Goal: Task Accomplishment & Management: Use online tool/utility

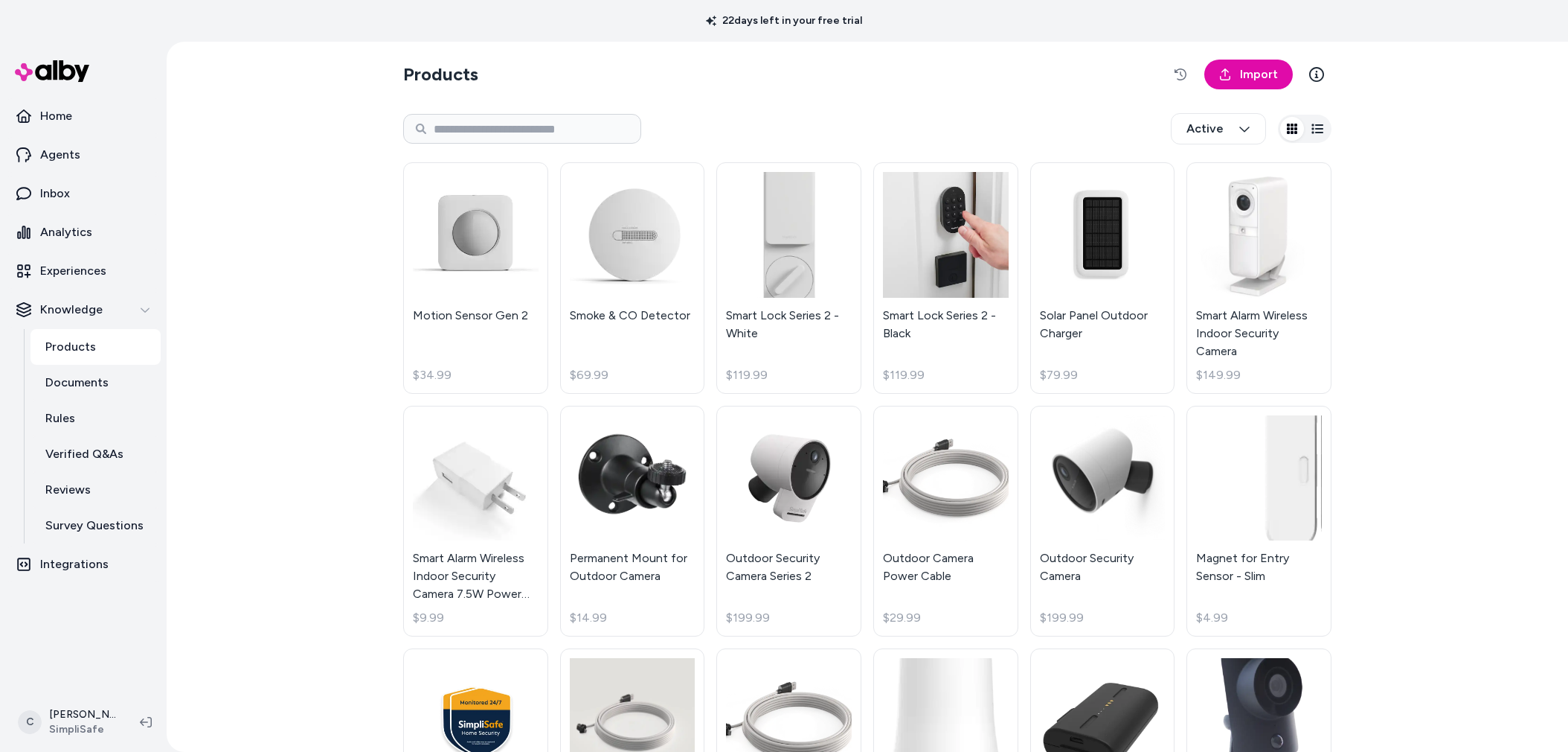
click at [219, 569] on div "Products Import Active Motion Sensor Gen 2 $34.99 Smoke & CO Detector $69.99 Sm…" at bounding box center [867, 397] width 1401 height 710
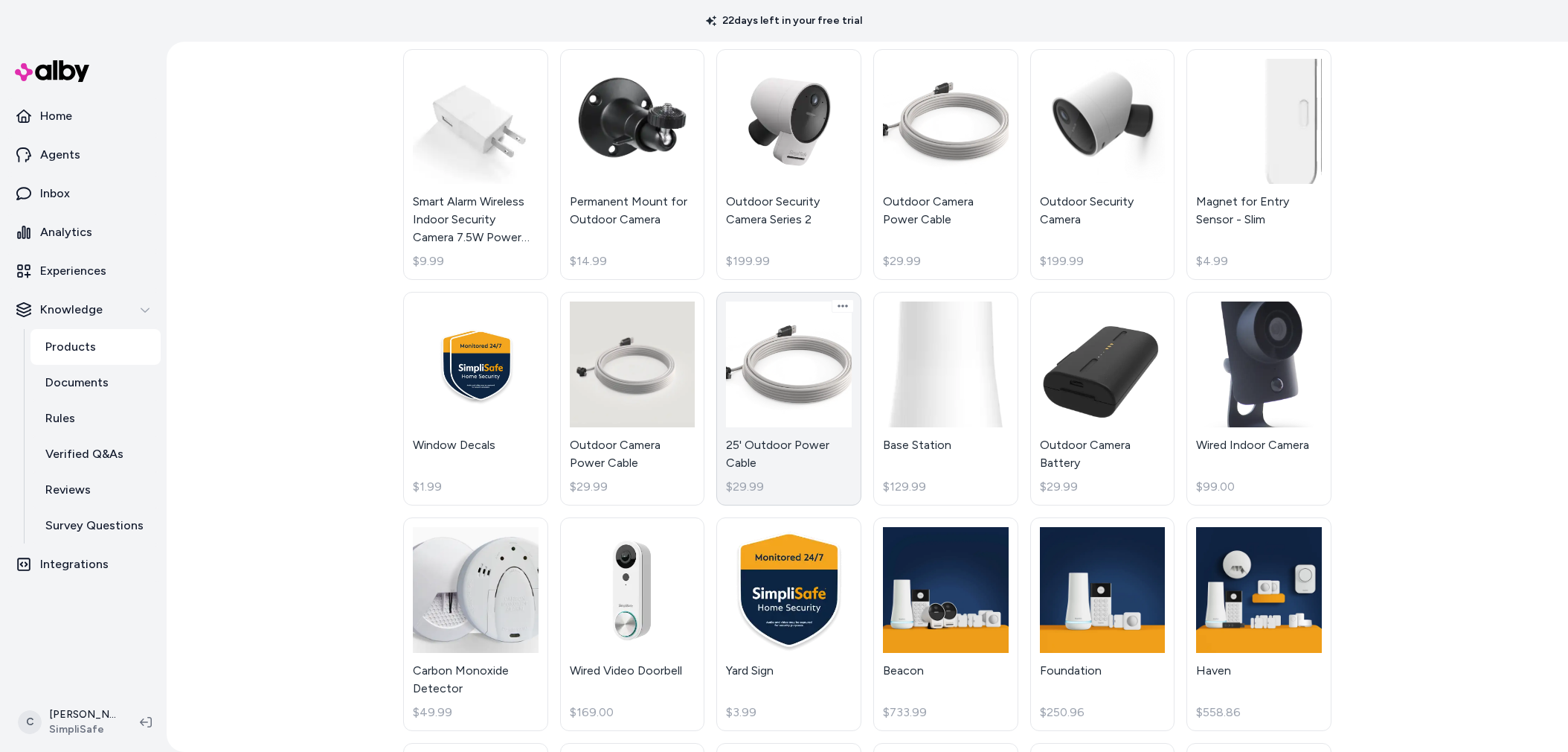
click at [803, 453] on link "25' Outdoor Power Cable $29.99" at bounding box center [789, 399] width 145 height 214
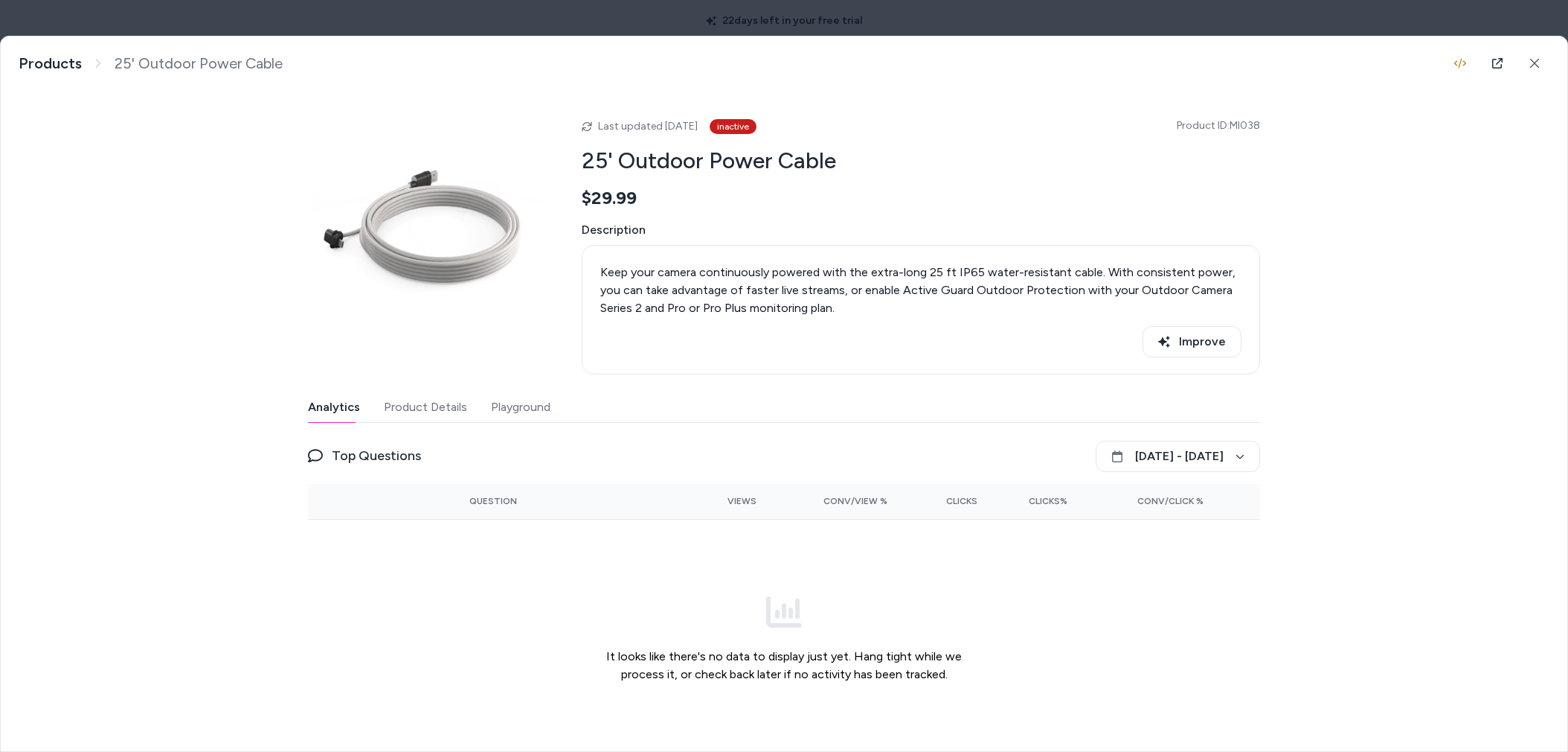
click at [1251, 125] on span "Product ID: MI038" at bounding box center [1218, 126] width 83 height 15
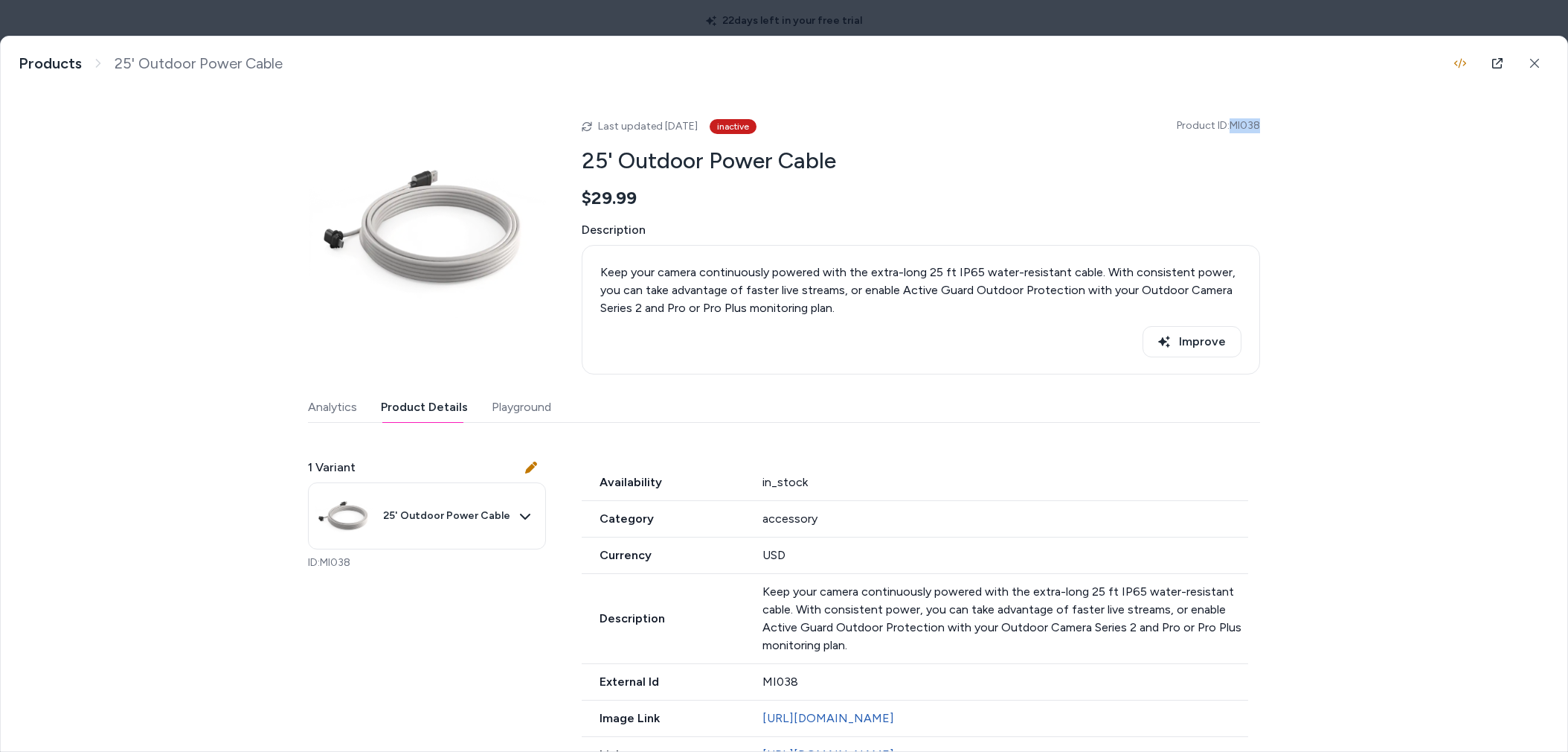
click at [412, 418] on button "Product Details" at bounding box center [424, 407] width 87 height 30
click at [1520, 65] on button at bounding box center [1535, 63] width 30 height 30
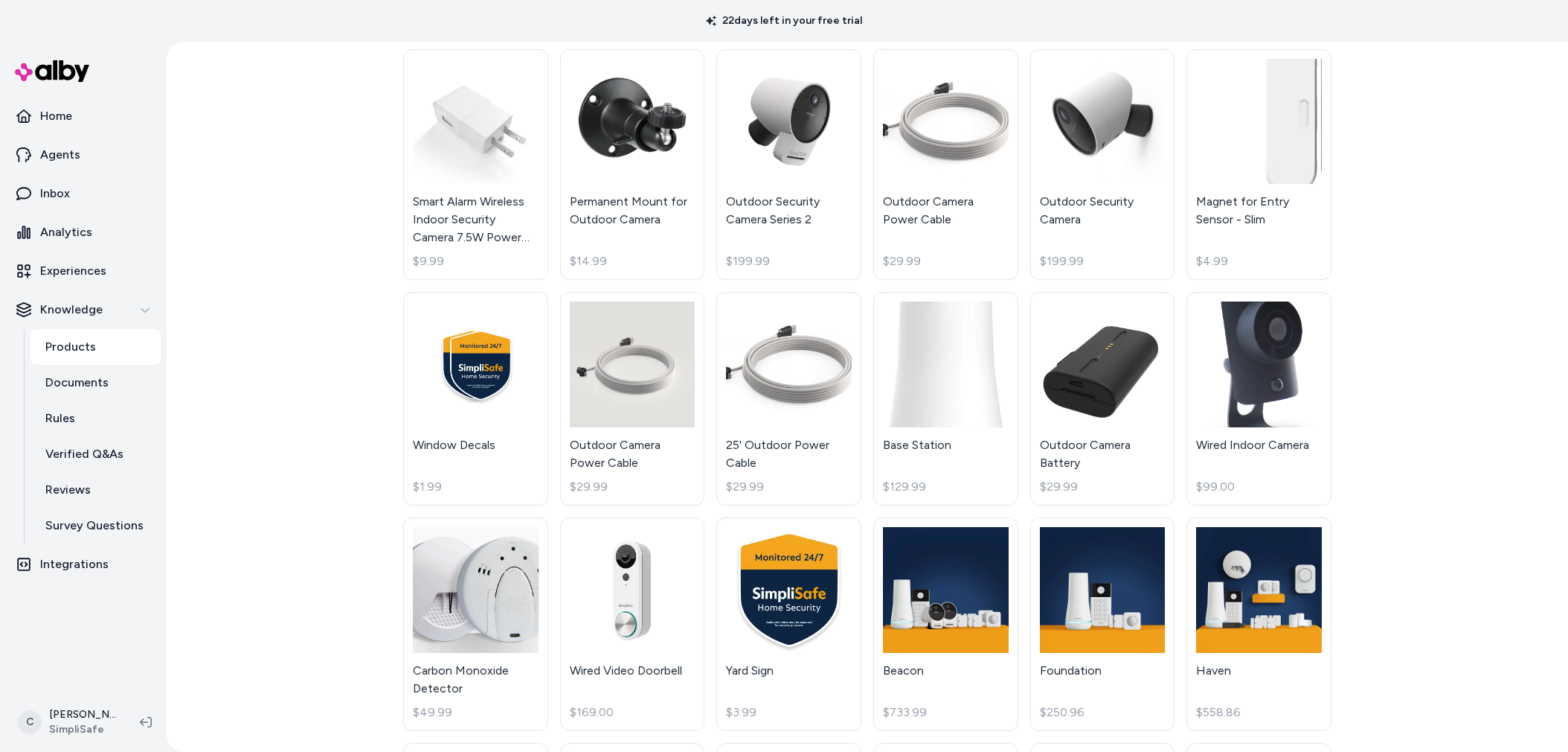
scroll to position [108, 0]
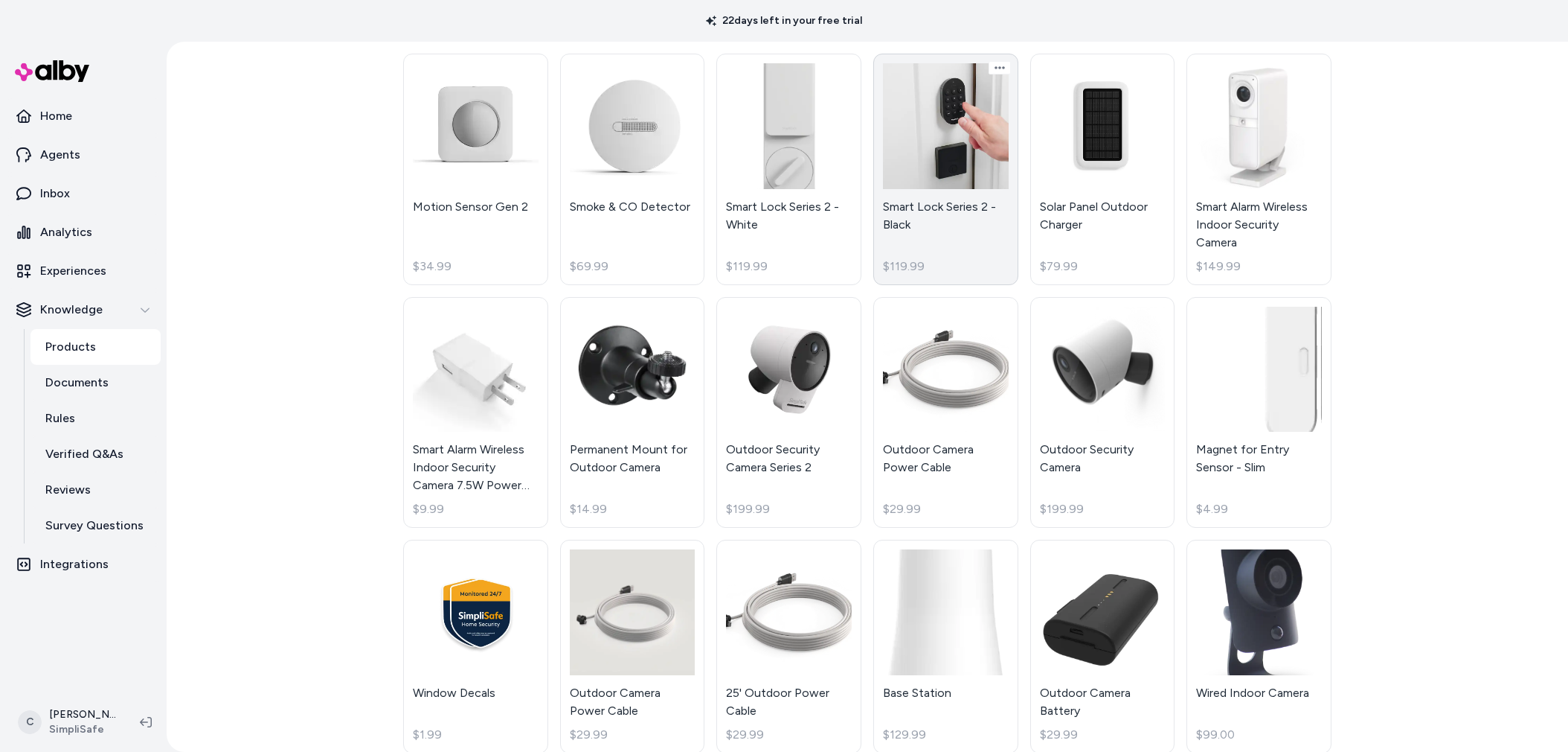
click at [933, 248] on link "Smart Lock Series 2 - Black $119.99" at bounding box center [946, 169] width 145 height 232
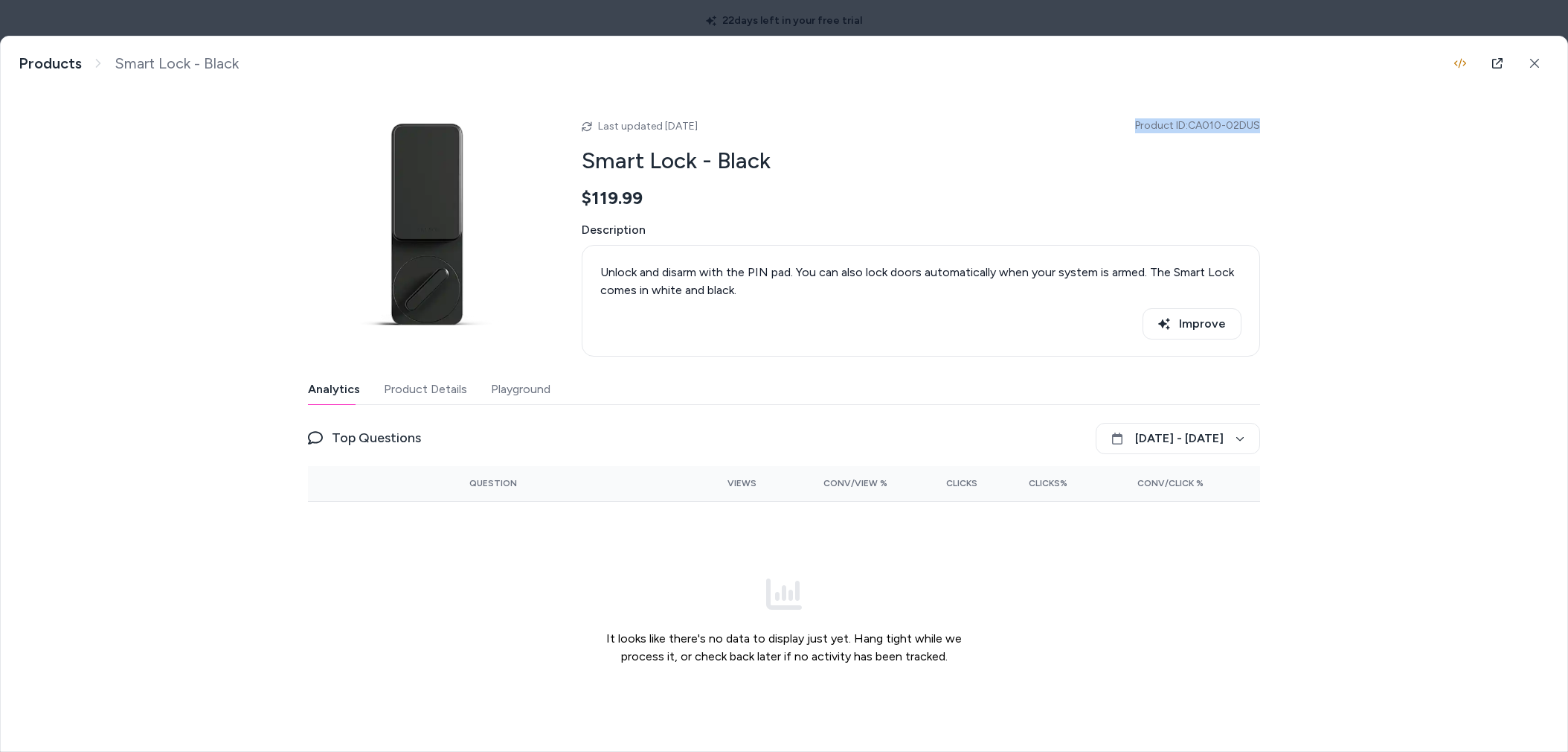
drag, startPoint x: 1234, startPoint y: 114, endPoint x: 1197, endPoint y: 114, distance: 37.0
click at [1197, 114] on div "Smart Lock - Black Unlock and disarm with the PIN pad. You can also lock doors …" at bounding box center [784, 394] width 1566 height 715
click at [1197, 114] on div "Last updated [DATE] Product ID: CA010-02DUS Smart Lock - Black $119.99 Descript…" at bounding box center [921, 232] width 678 height 248
click at [1529, 66] on icon at bounding box center [1534, 62] width 10 height 10
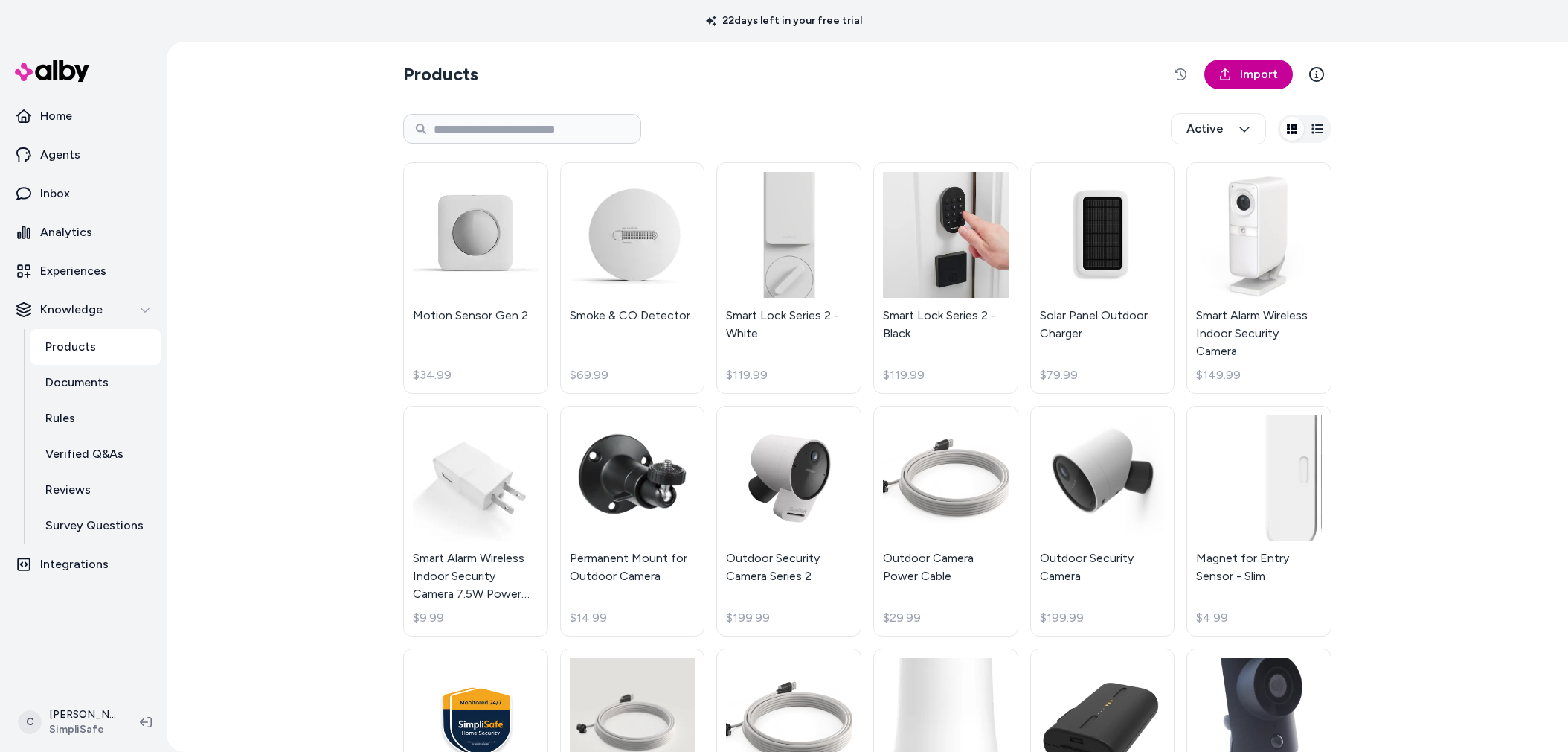
click at [1253, 61] on link "Import" at bounding box center [1249, 74] width 89 height 30
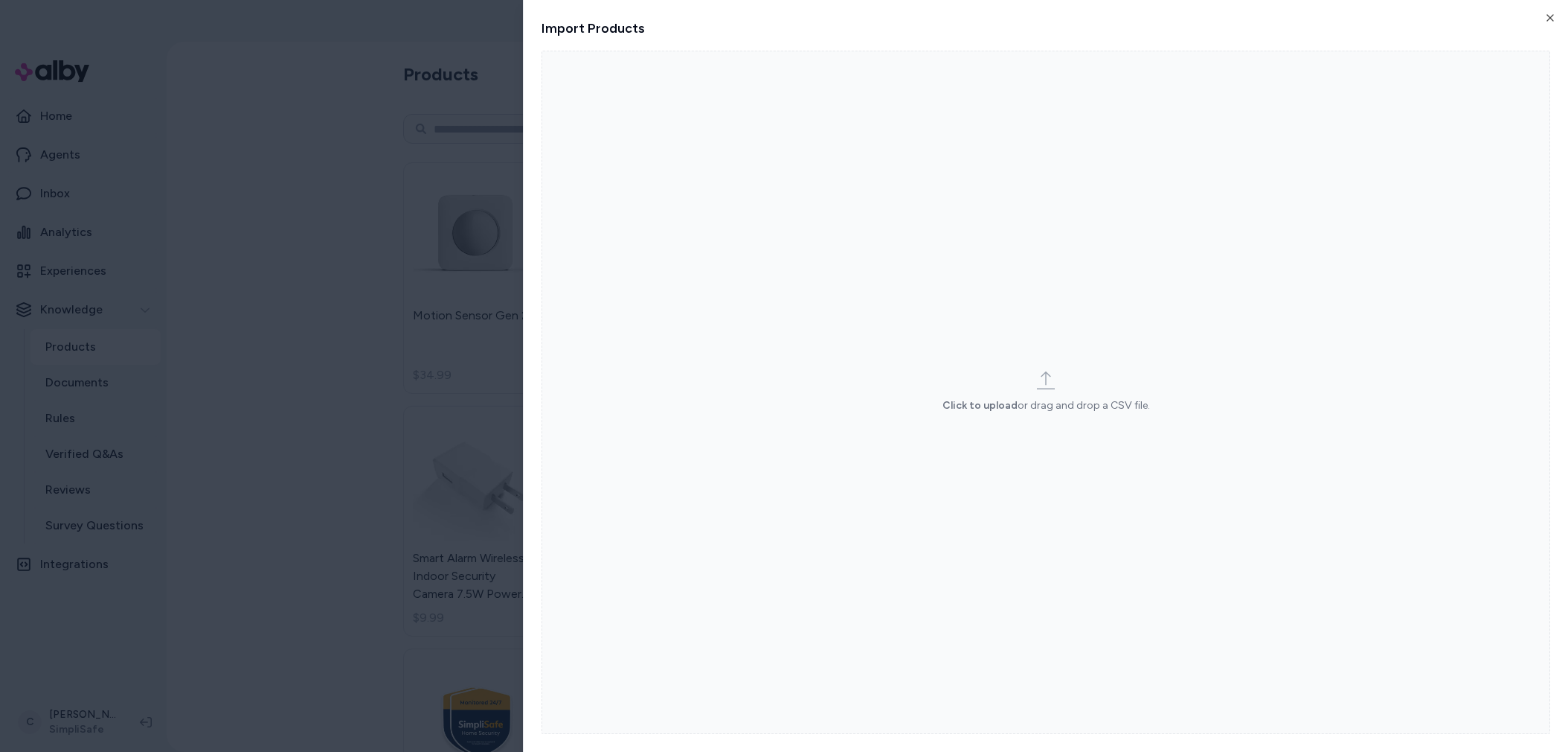
click at [1003, 412] on p "Click to upload or drag and drop a CSV file." at bounding box center [1046, 406] width 208 height 15
click at [0, 0] on input "Click to upload or drag and drop a CSV file." at bounding box center [0, 0] width 0 height 0
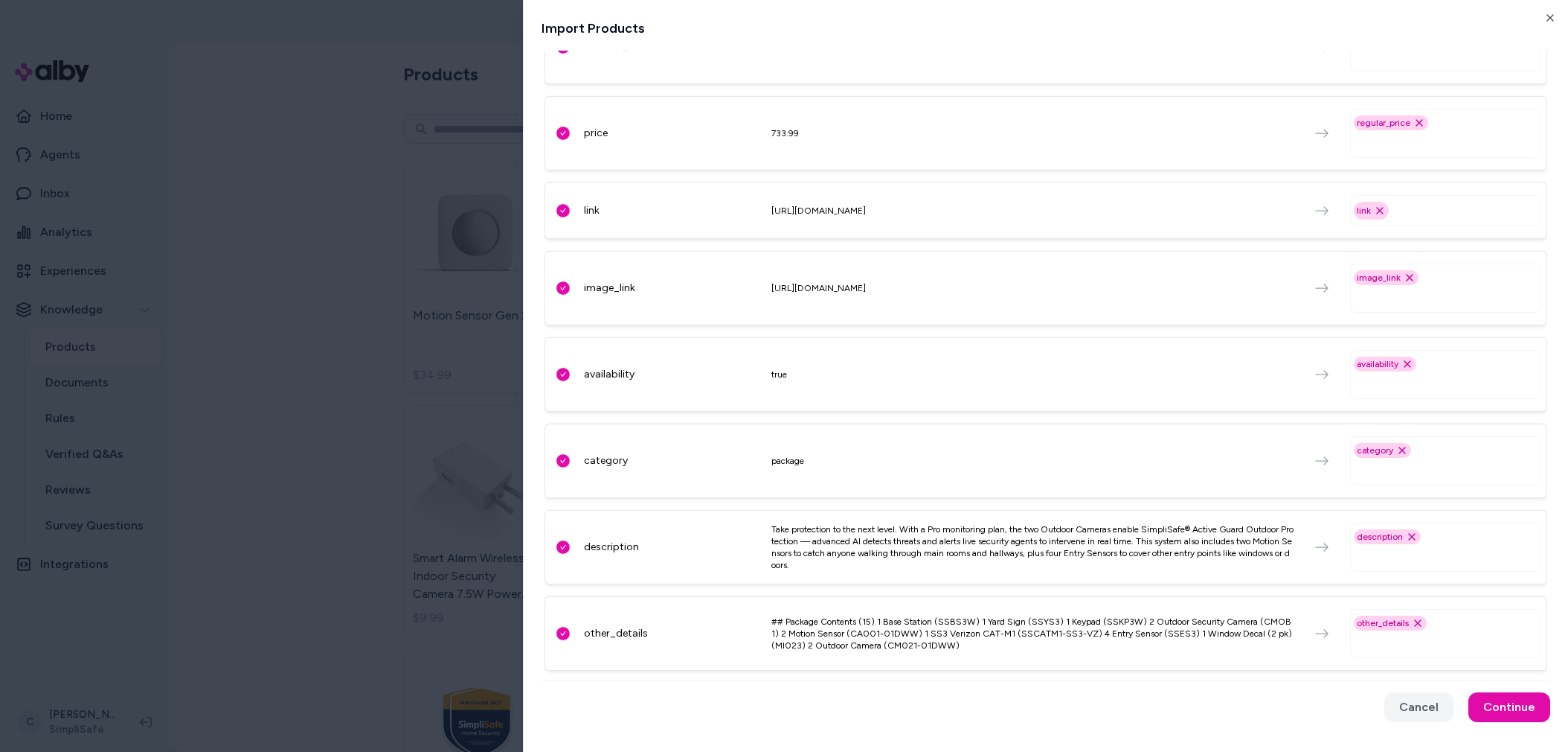
scroll to position [56, 0]
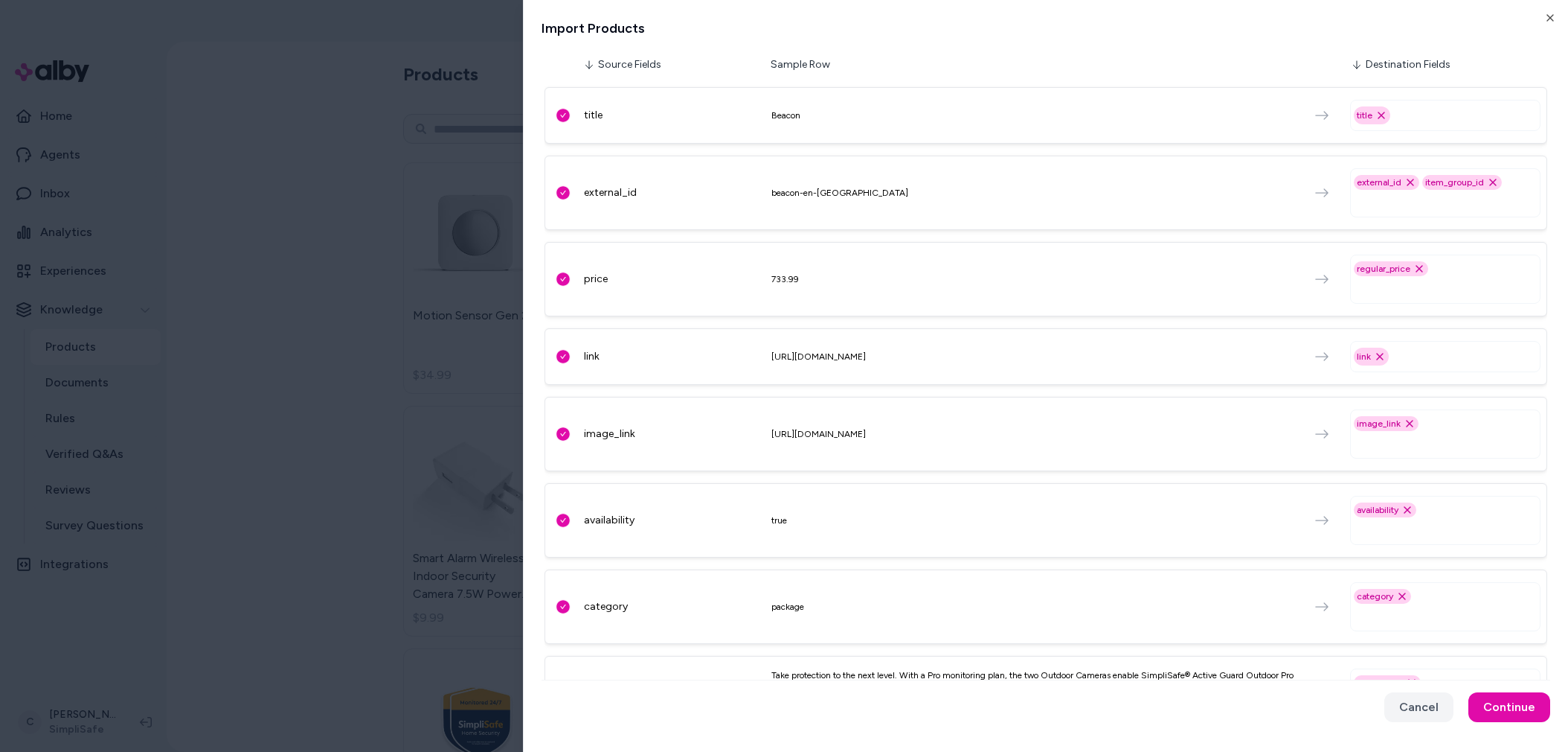
drag, startPoint x: 934, startPoint y: 426, endPoint x: 775, endPoint y: 410, distance: 159.8
click at [775, 410] on div "image_link [URL][DOMAIN_NAME] image_link Remove image_link option" at bounding box center [1046, 434] width 1003 height 74
click at [773, 412] on div "image_link [URL][DOMAIN_NAME] image_link Remove image_link option" at bounding box center [1046, 434] width 1003 height 74
click at [277, 488] on html "22 days left in your free trial Home Agents Inbox Analytics Experiences Knowled…" at bounding box center [784, 376] width 1568 height 752
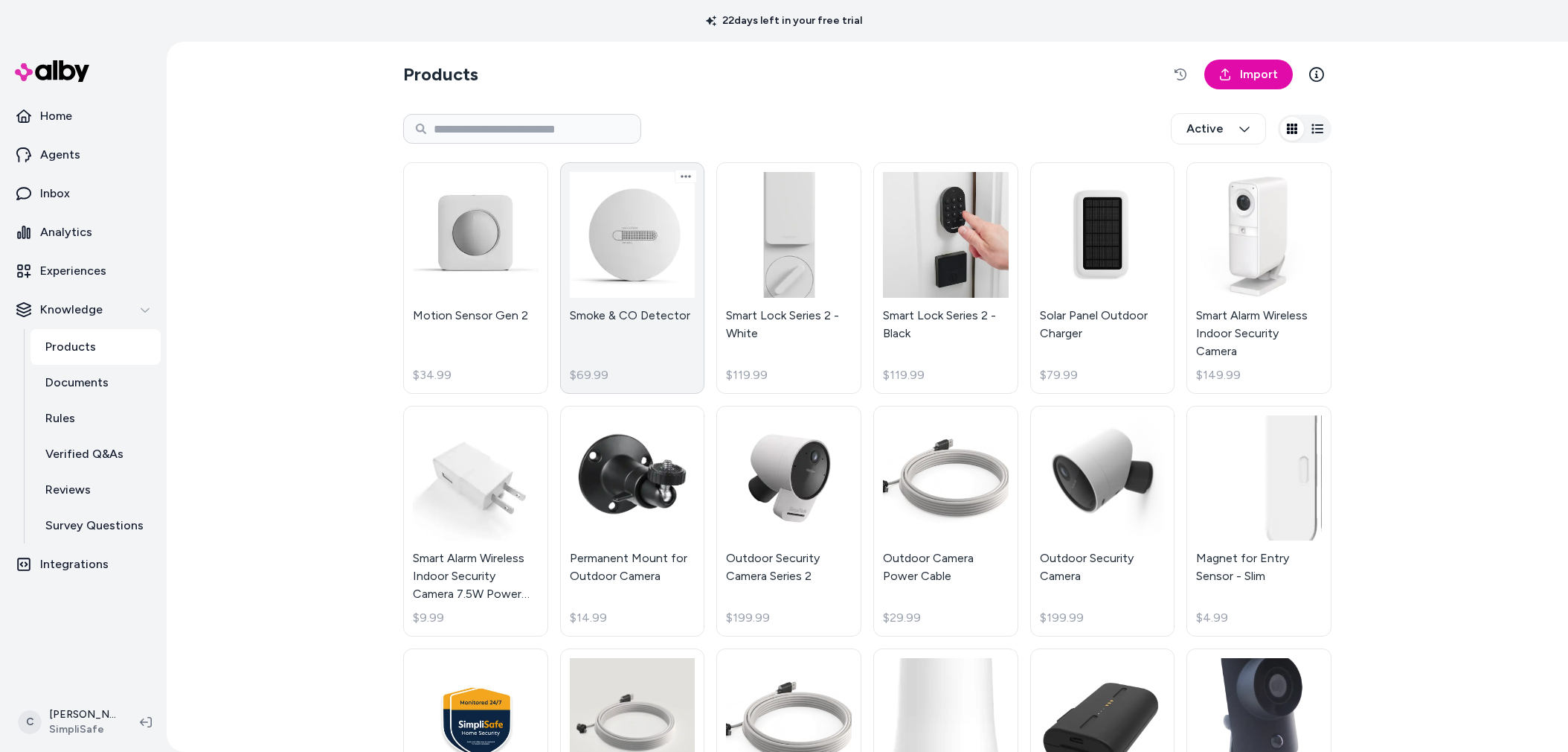
click at [634, 348] on link "Smoke & CO Detector $69.99" at bounding box center [633, 278] width 145 height 232
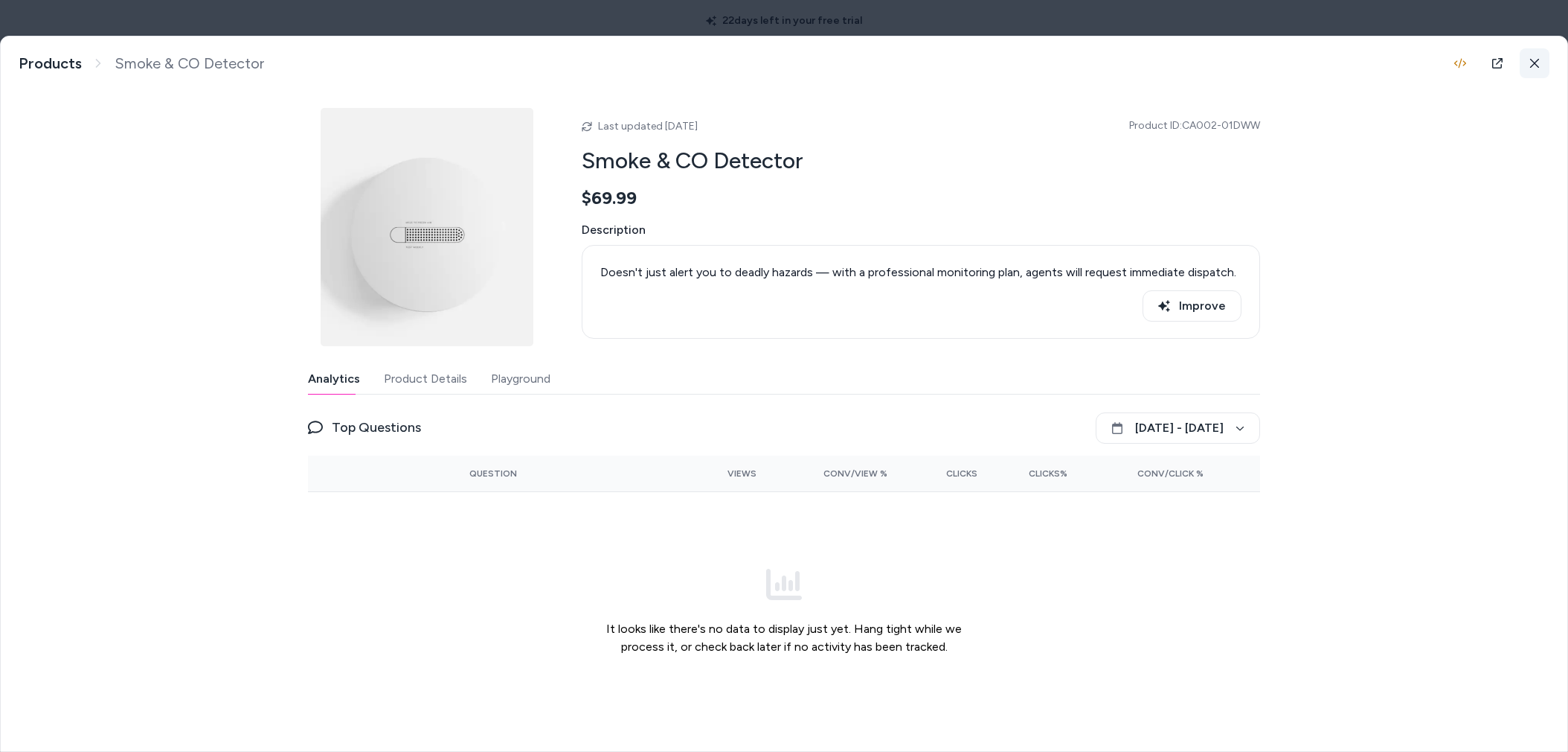
click at [1520, 65] on button at bounding box center [1535, 63] width 30 height 30
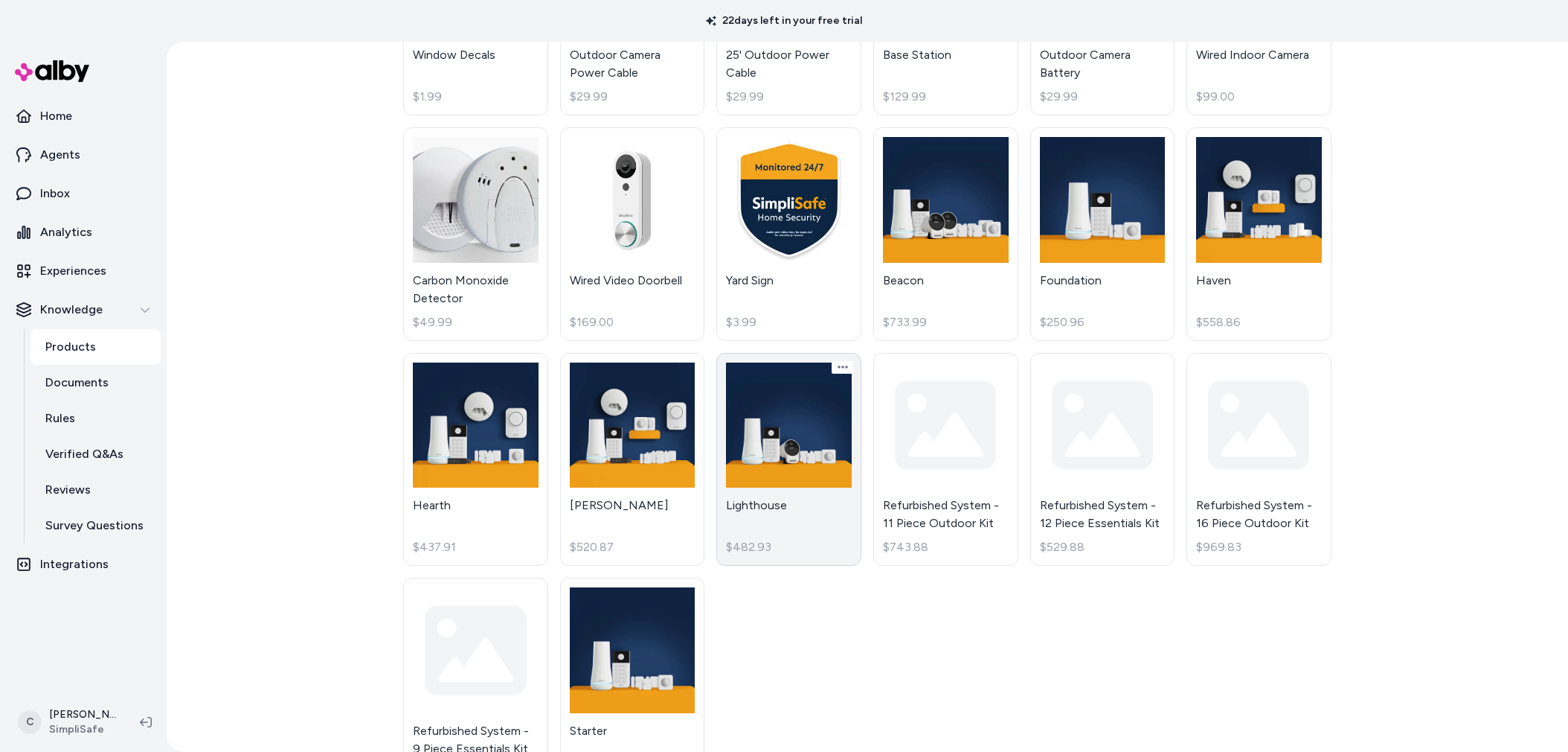
scroll to position [807, 0]
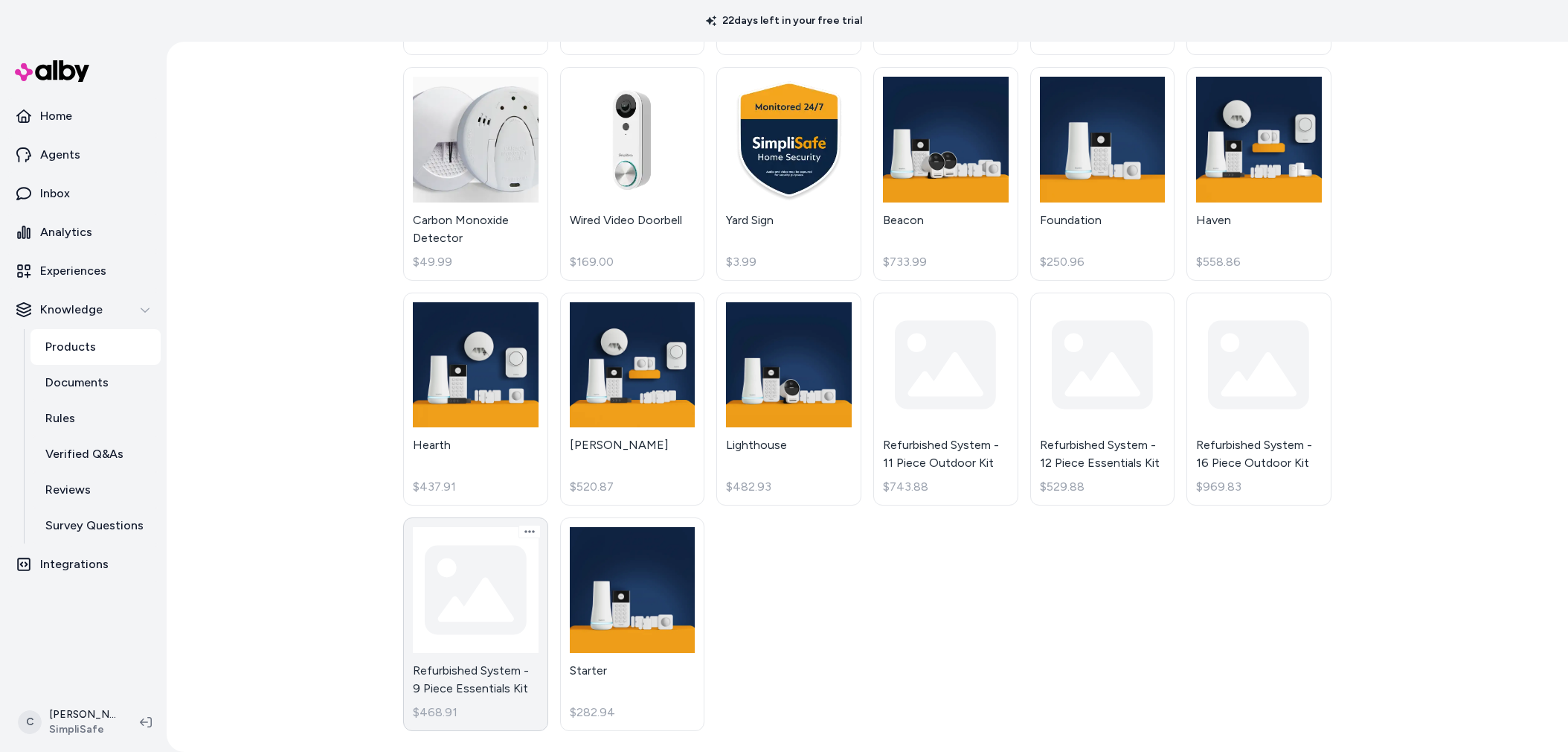
click at [455, 681] on link "Refurbished System - 9 Piece Essentials Kit $468.91" at bounding box center [476, 624] width 145 height 214
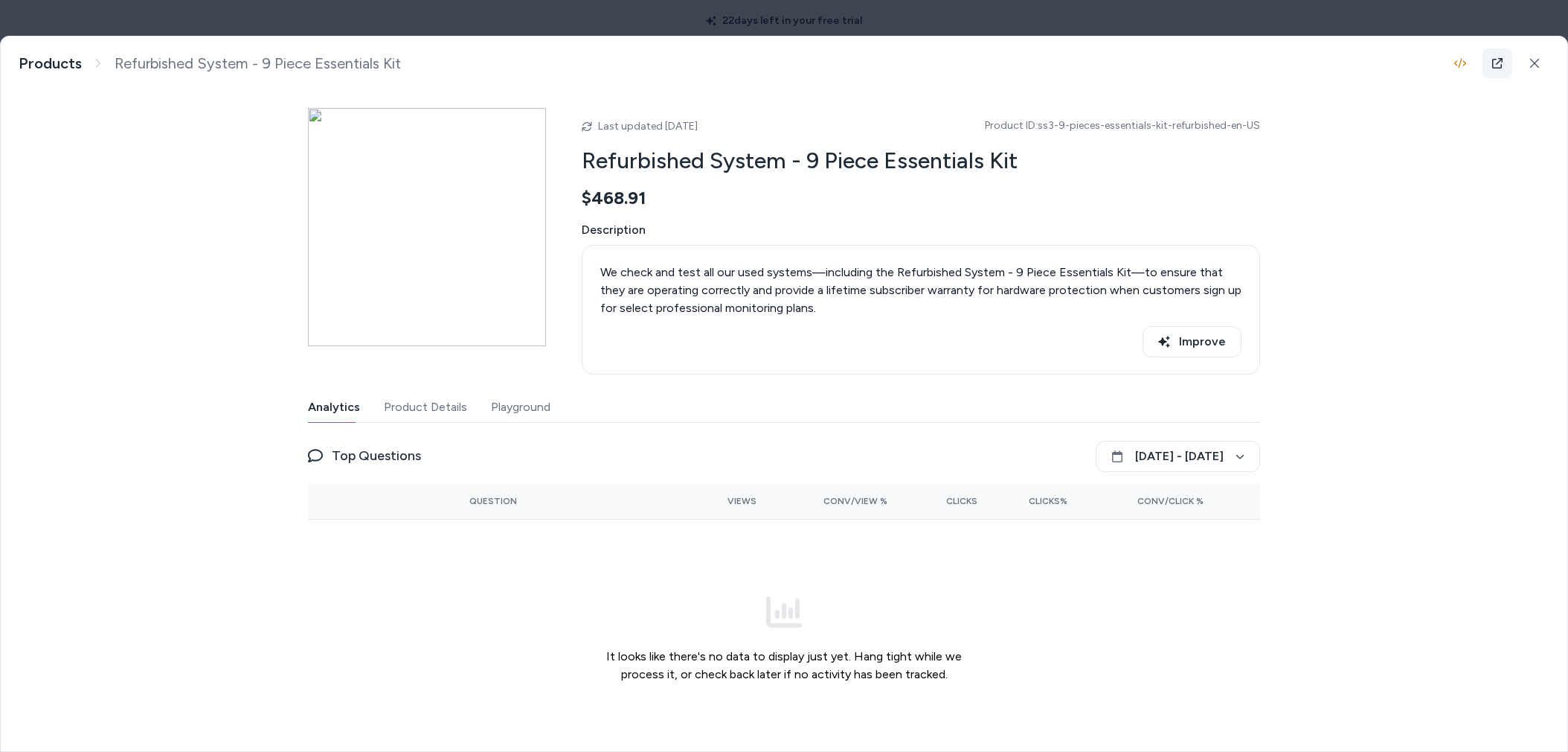
click at [1494, 62] on icon at bounding box center [1497, 62] width 12 height 12
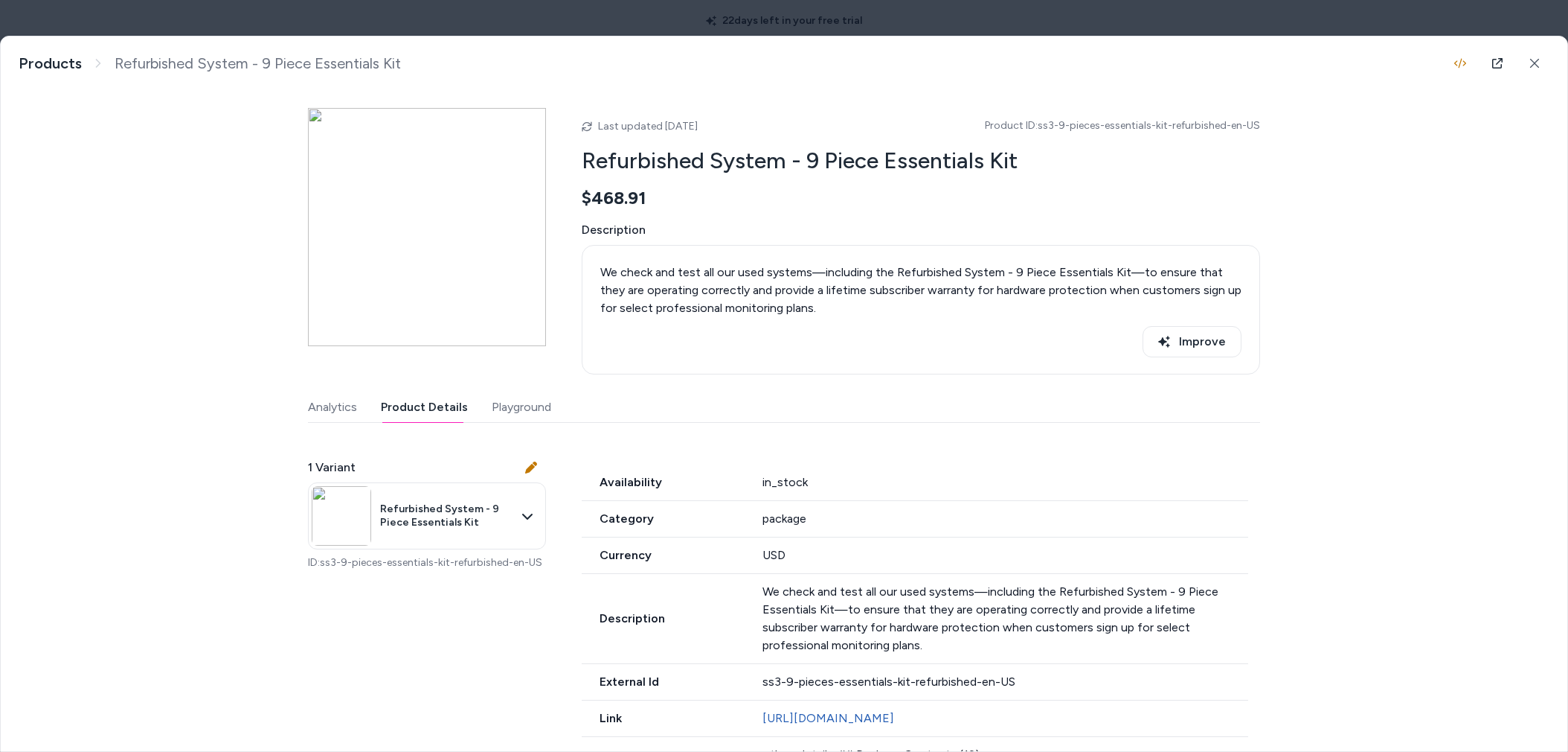
click at [406, 412] on button "Product Details" at bounding box center [424, 407] width 87 height 30
click at [1104, 123] on span "Product ID: ss3-9-pieces-essentials-kit-refurbished-en-US" at bounding box center [1122, 126] width 275 height 15
click at [1104, 123] on span "Product ID: ss3-9-pieces-essentials-kit-refurbished-en-US" at bounding box center [1122, 126] width 275 height 15
click at [1219, 109] on div "Last updated [DATE] Product ID: ss3-9-pieces-essentials-kit-refurbished-en-US R…" at bounding box center [921, 240] width 678 height 266
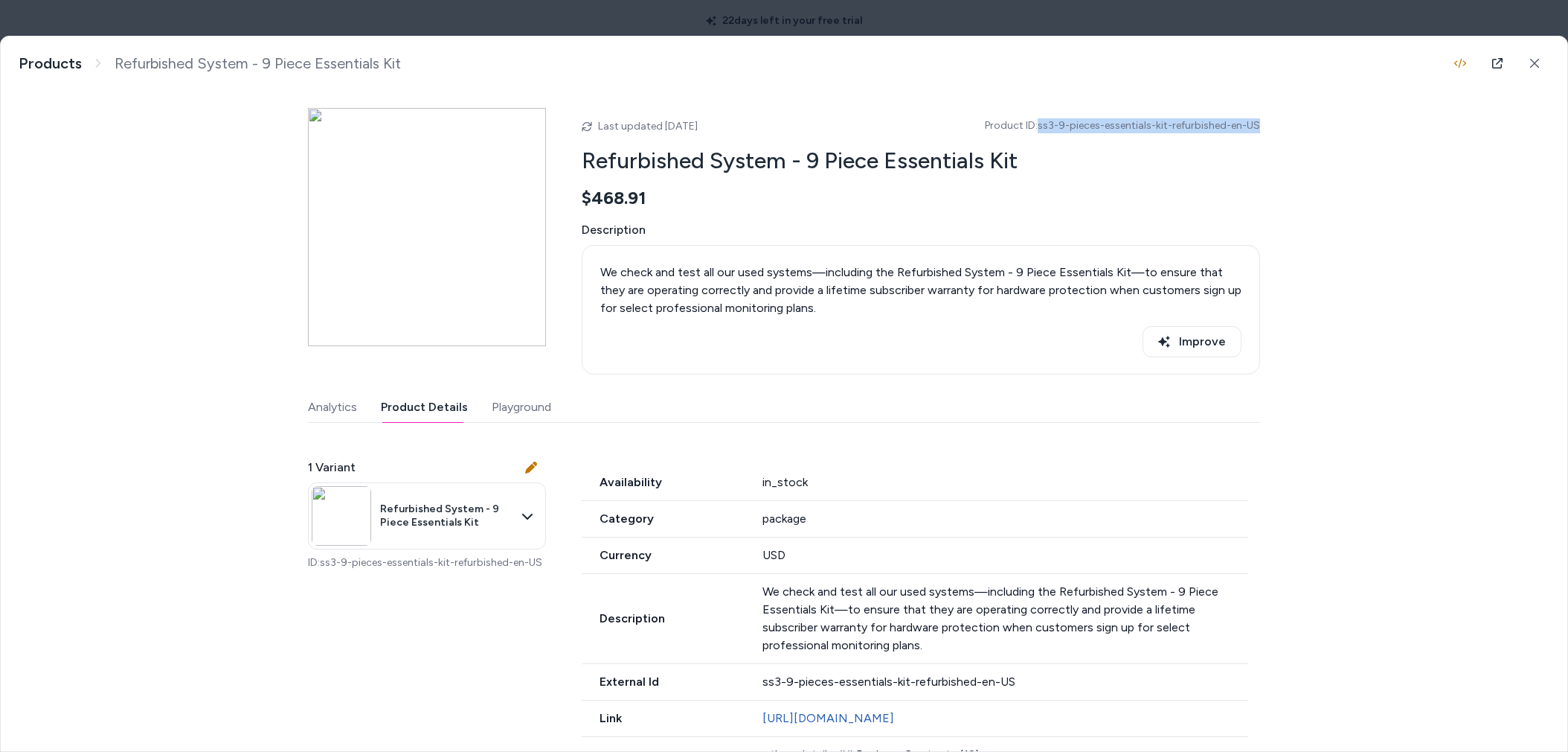
drag, startPoint x: 1263, startPoint y: 124, endPoint x: 1039, endPoint y: 132, distance: 224.1
click at [1039, 132] on div "Refurbished System - 9 Piece Essentials Kit We check and test all our used syst…" at bounding box center [784, 394] width 1566 height 715
copy span "ss3-9-pieces-essentials-kit-refurbished-en-US"
click at [374, 19] on body "22 days left in your free trial Home Agents Inbox Analytics Experiences Knowled…" at bounding box center [784, 376] width 1568 height 752
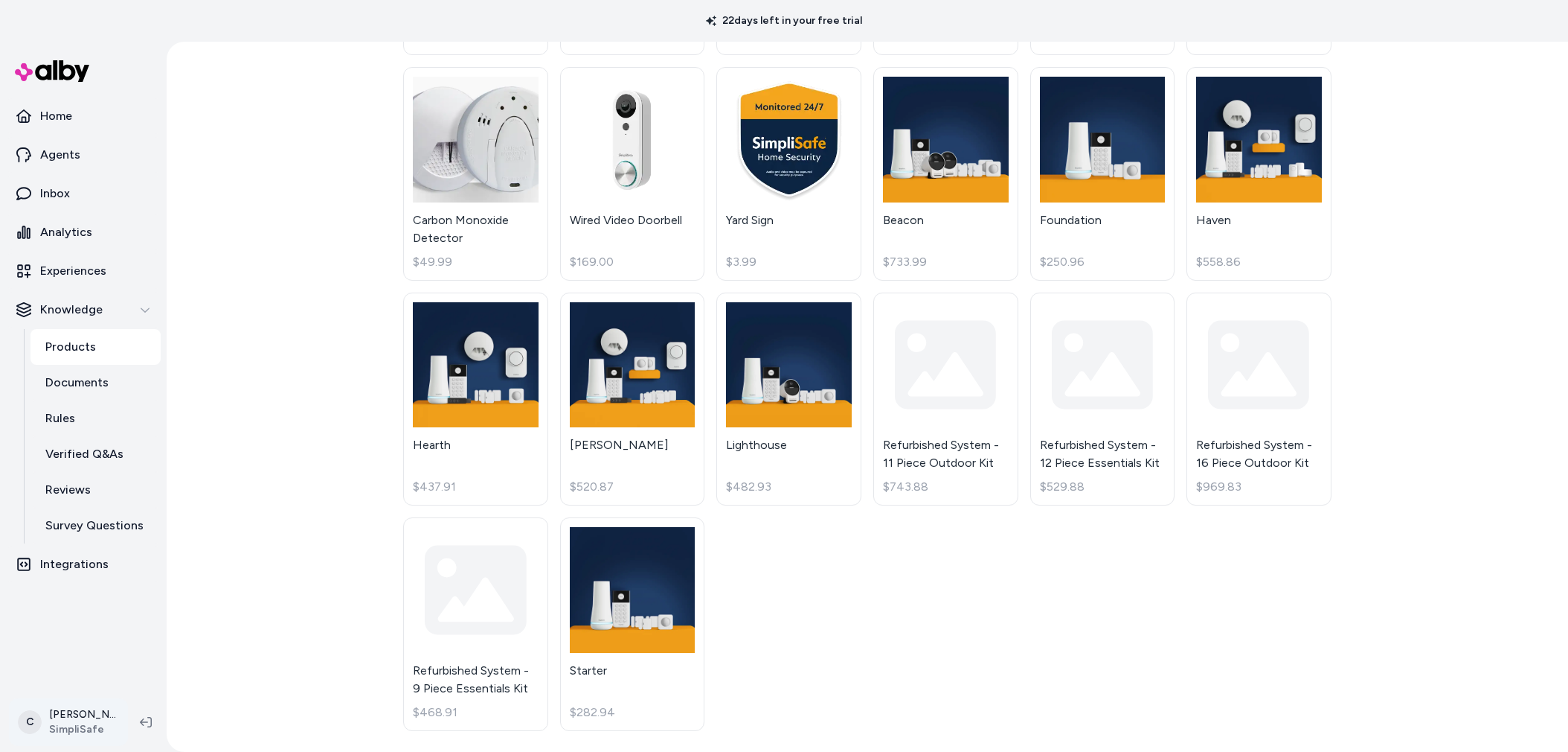
click at [59, 712] on html "22 days left in your free trial Home Agents Inbox Analytics Experiences Knowled…" at bounding box center [784, 376] width 1568 height 752
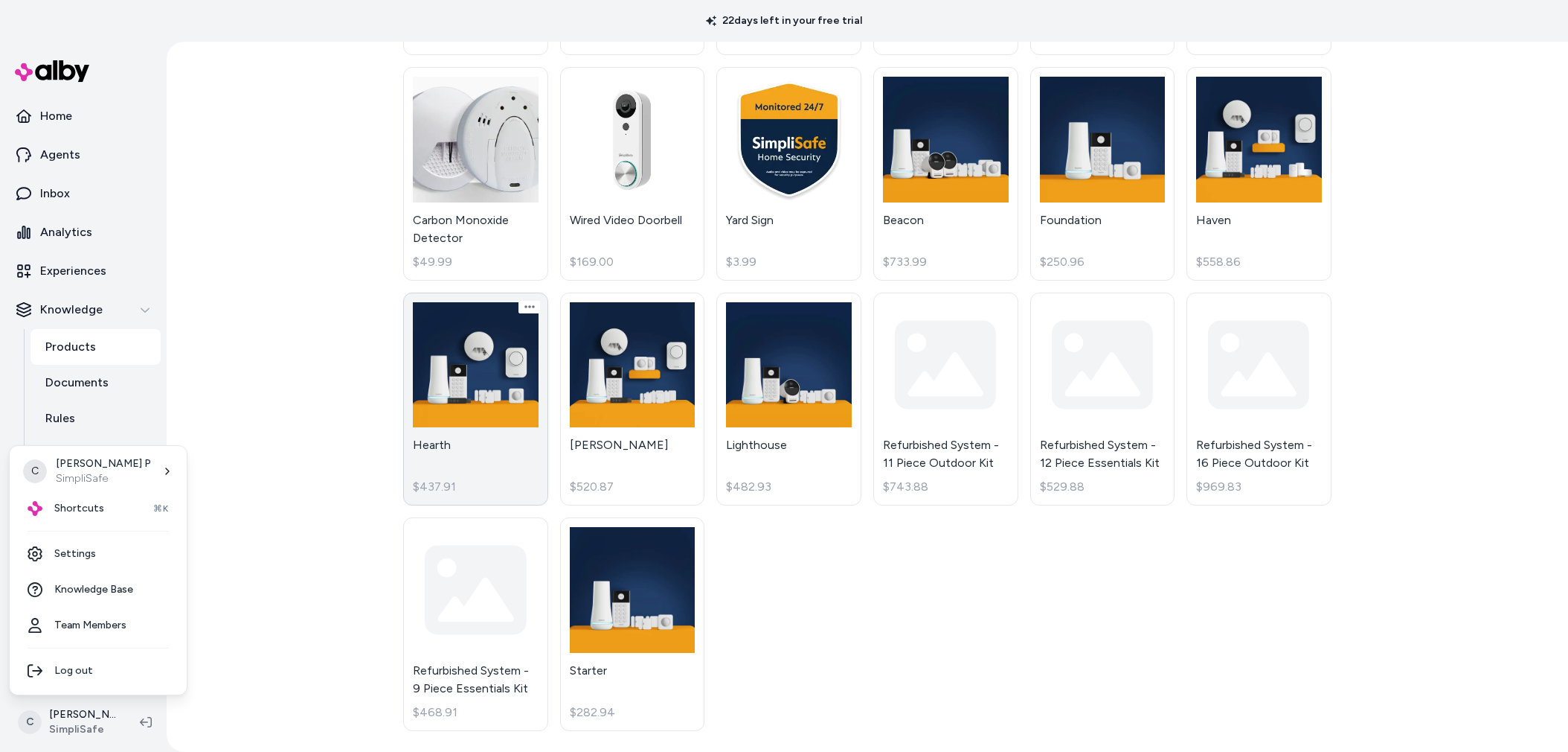
click at [408, 344] on html "22 days left in your free trial Home Agents Inbox Analytics Experiences Knowled…" at bounding box center [784, 376] width 1568 height 752
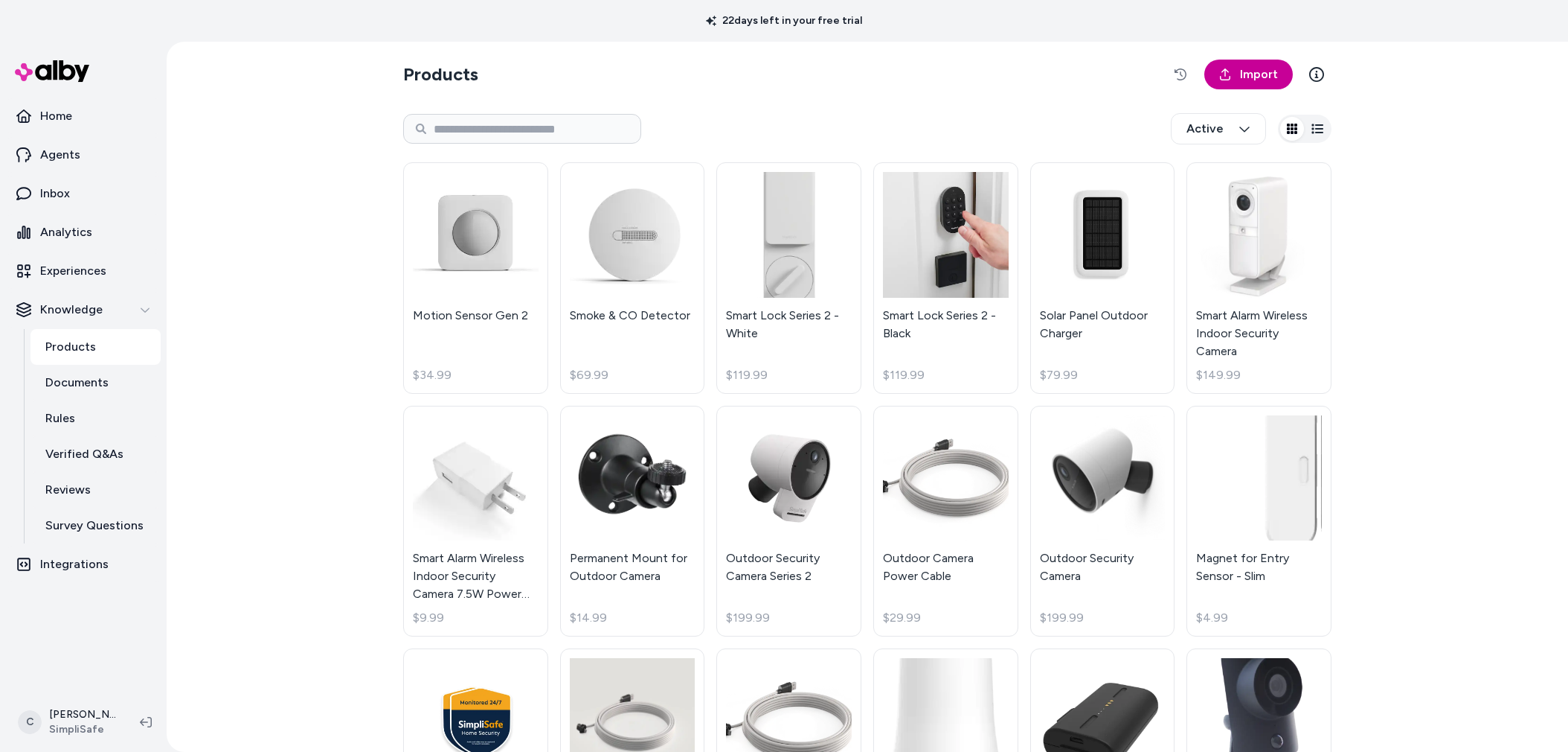
click at [1241, 64] on link "Import" at bounding box center [1249, 74] width 89 height 30
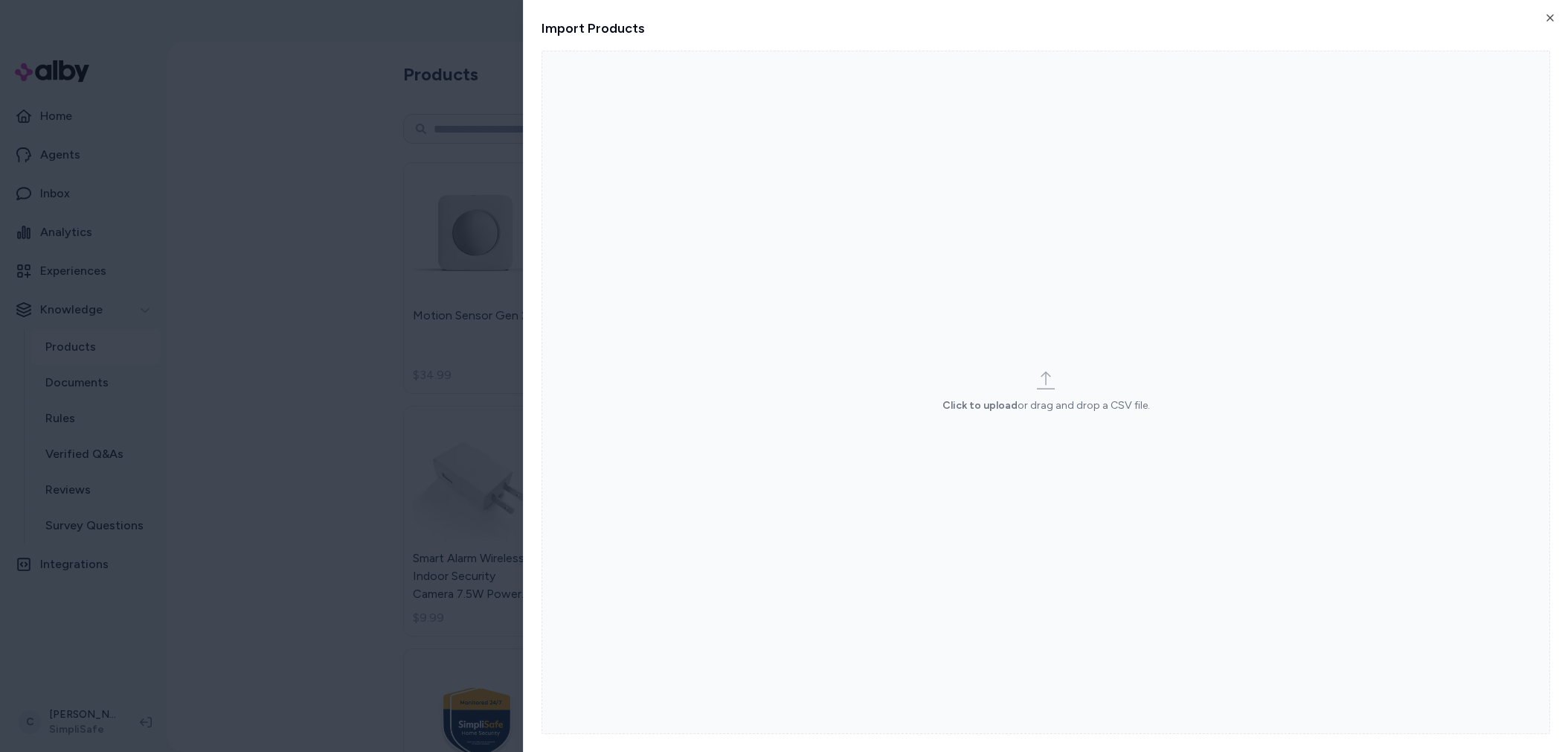
click at [1018, 367] on label "Click to upload or drag and drop a CSV file." at bounding box center [1046, 392] width 1008 height 683
click at [0, 0] on input "Click to upload or drag and drop a CSV file." at bounding box center [0, 0] width 0 height 0
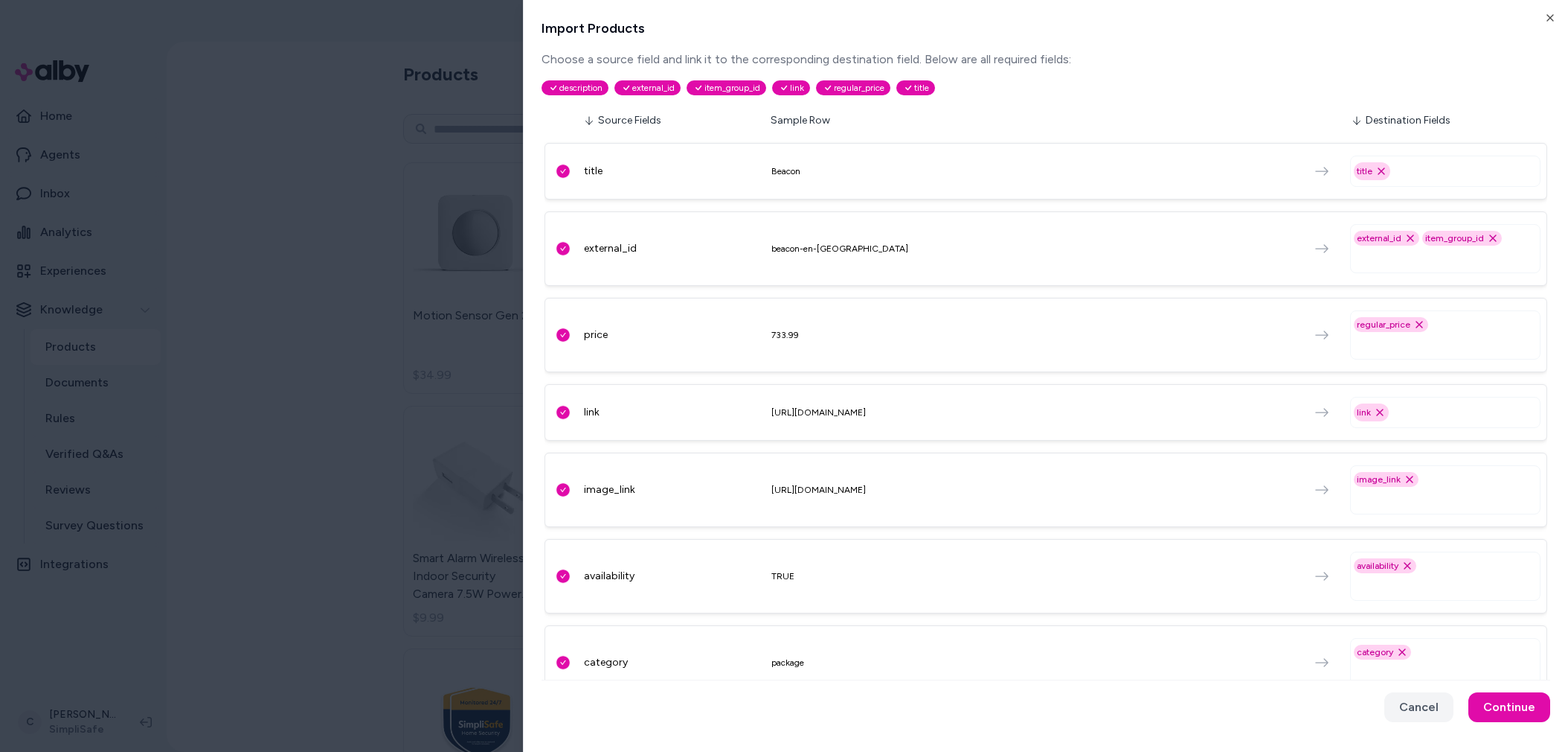
scroll to position [202, 0]
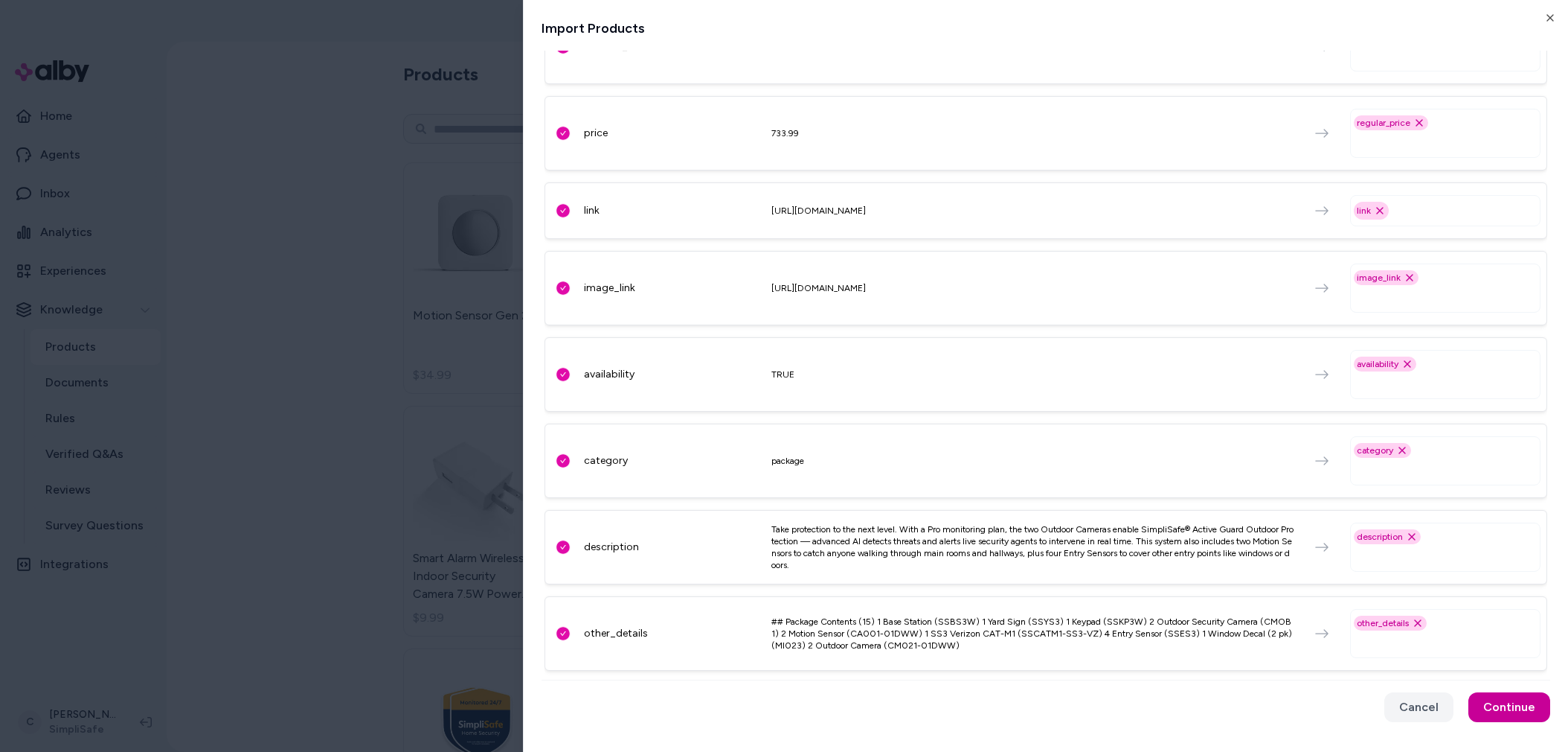
click at [1499, 714] on button "Continue" at bounding box center [1510, 707] width 82 height 30
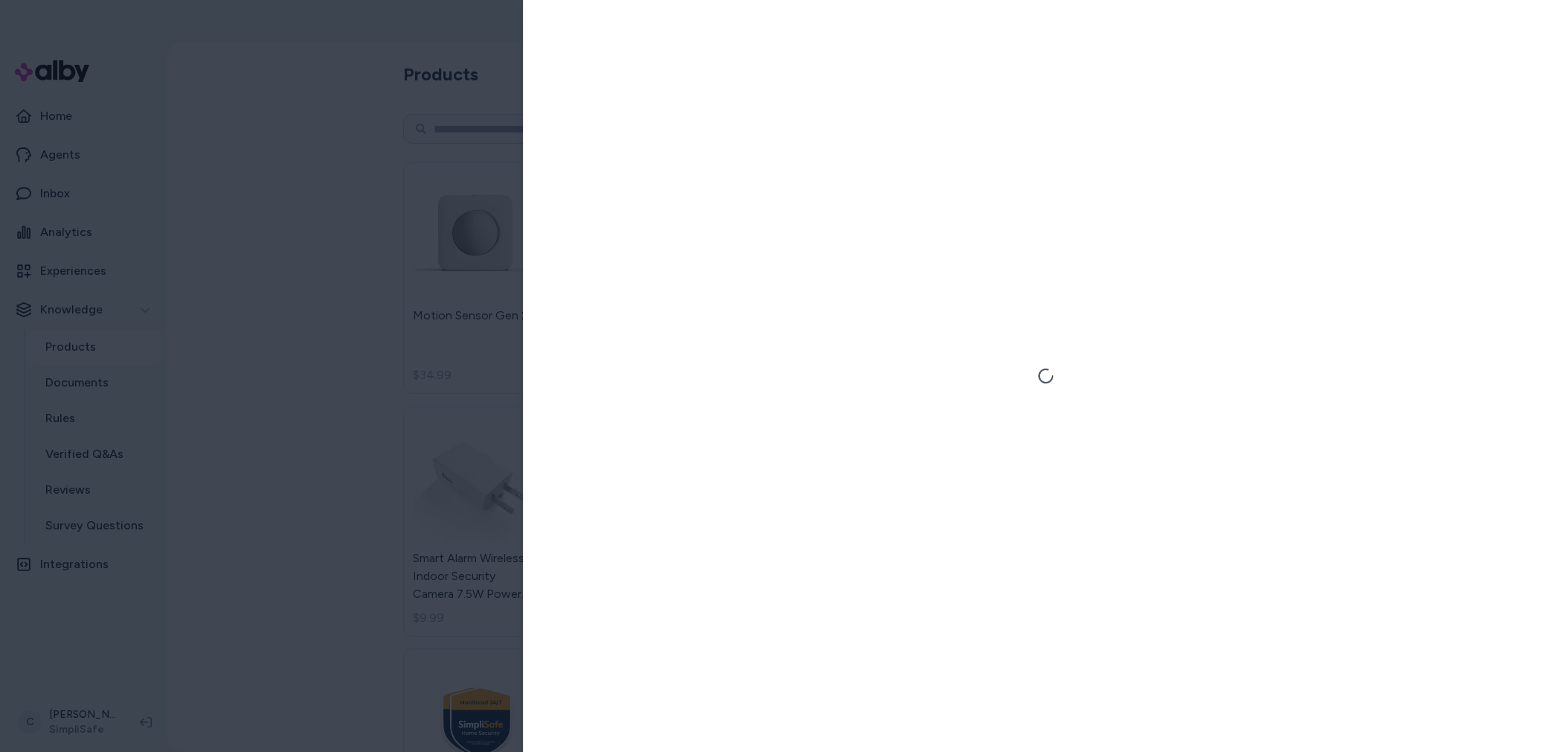
scroll to position [0, 0]
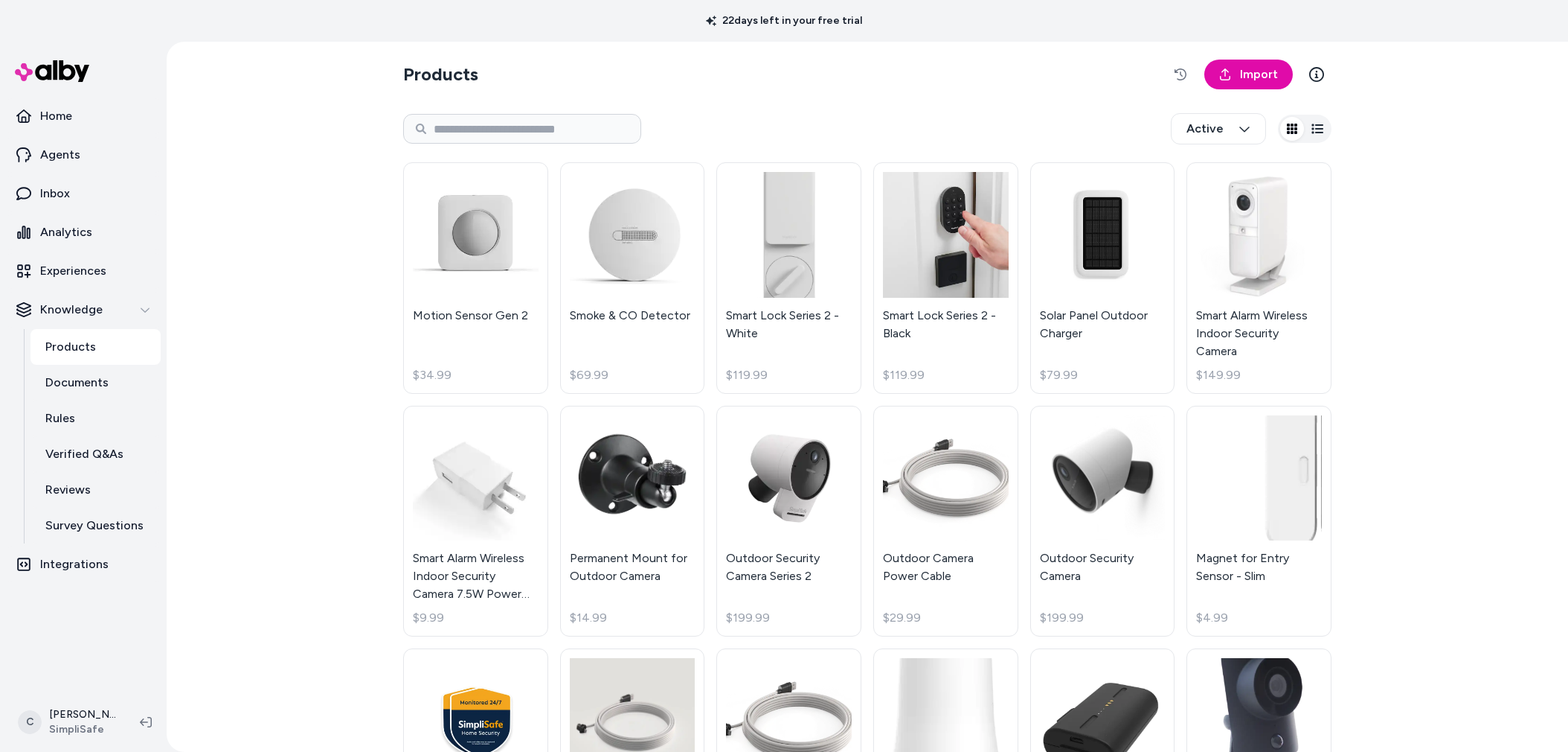
click at [261, 323] on div "Products Import Active Motion Sensor Gen 2 $34.99 Smoke & CO Detector $69.99 Sm…" at bounding box center [867, 397] width 1401 height 710
click at [1080, 63] on section "Products Import" at bounding box center [867, 74] width 929 height 42
click at [1179, 60] on button "button" at bounding box center [1181, 74] width 30 height 30
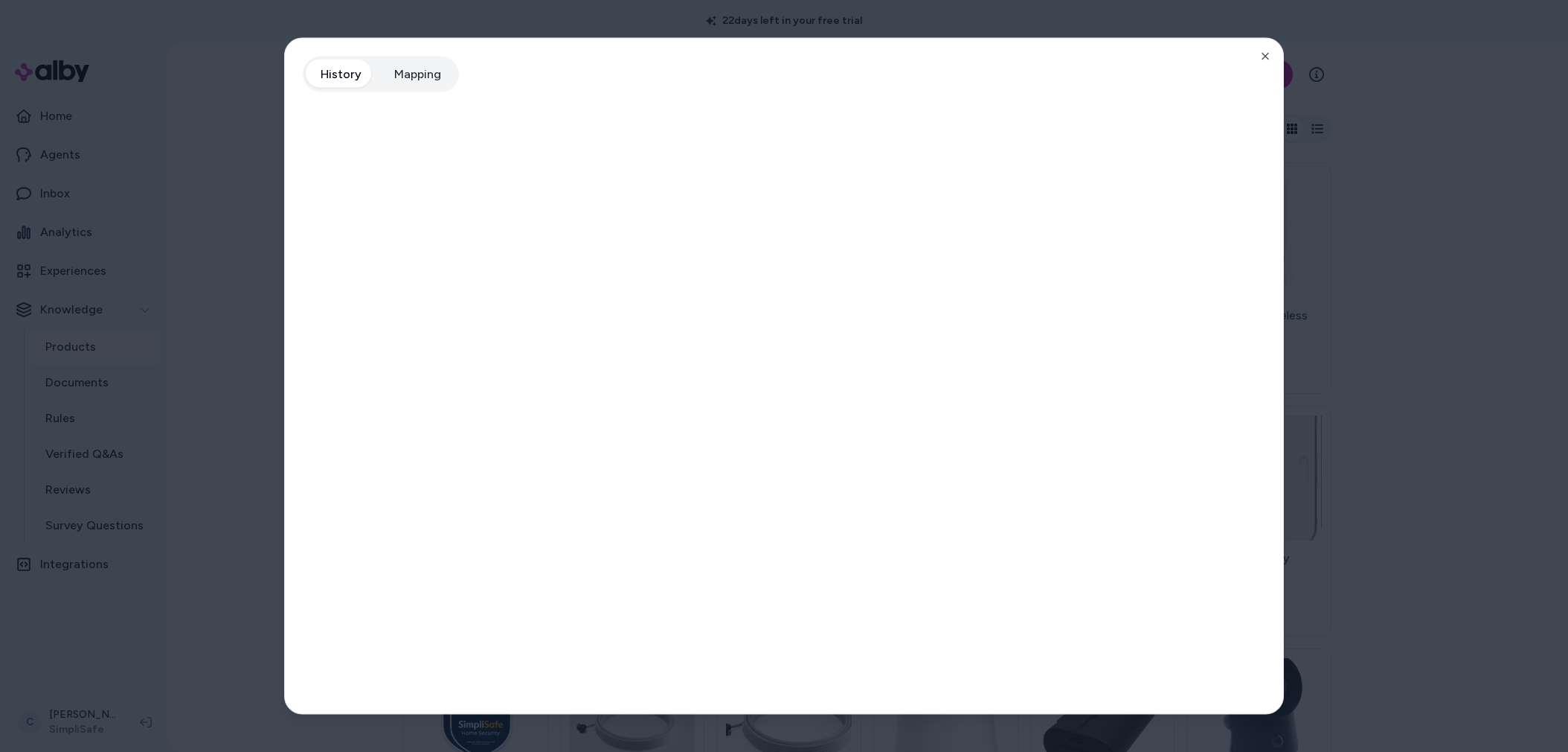
drag, startPoint x: 220, startPoint y: 376, endPoint x: 232, endPoint y: 384, distance: 14.4
click at [222, 378] on div at bounding box center [784, 376] width 1568 height 752
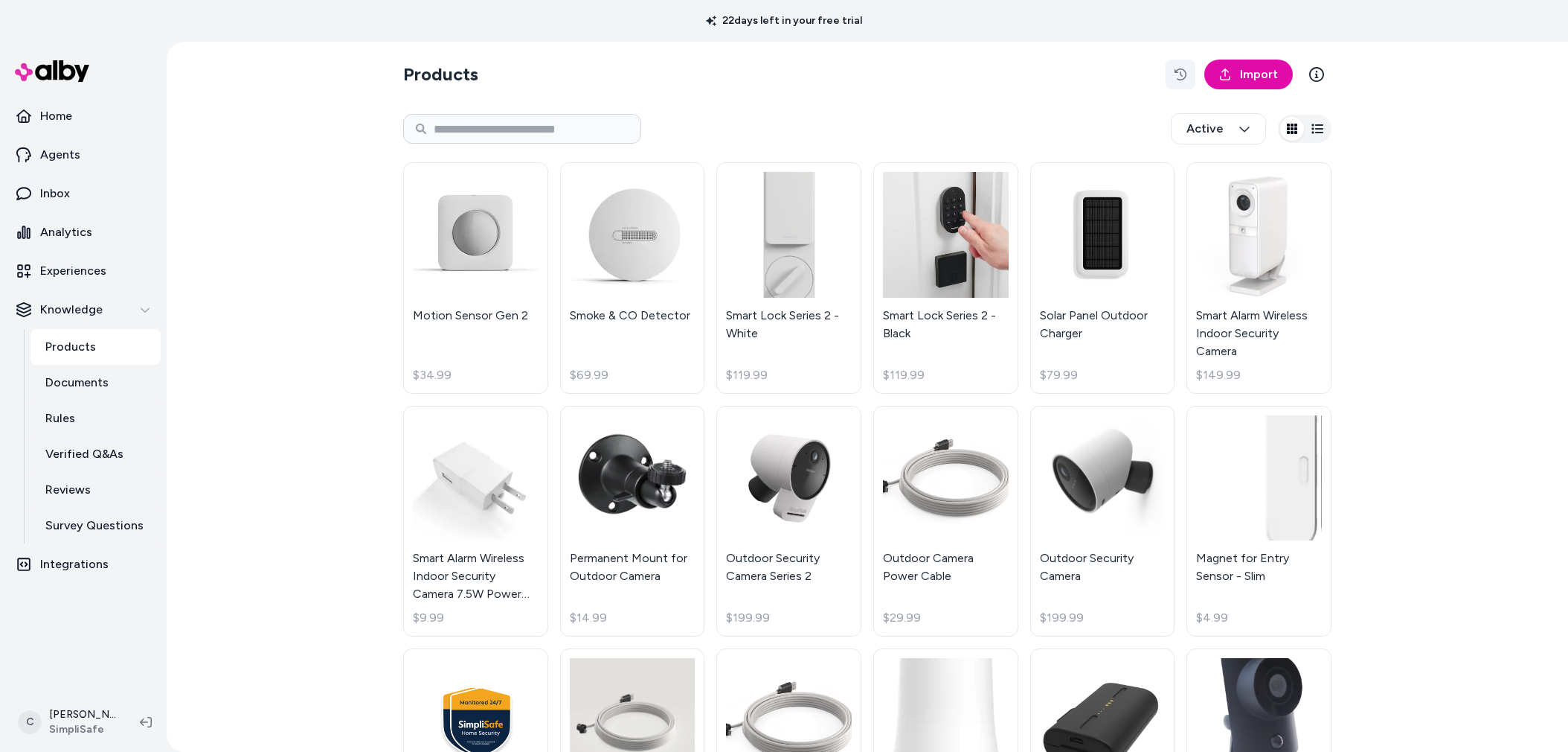
click at [1176, 69] on icon "button" at bounding box center [1180, 74] width 12 height 12
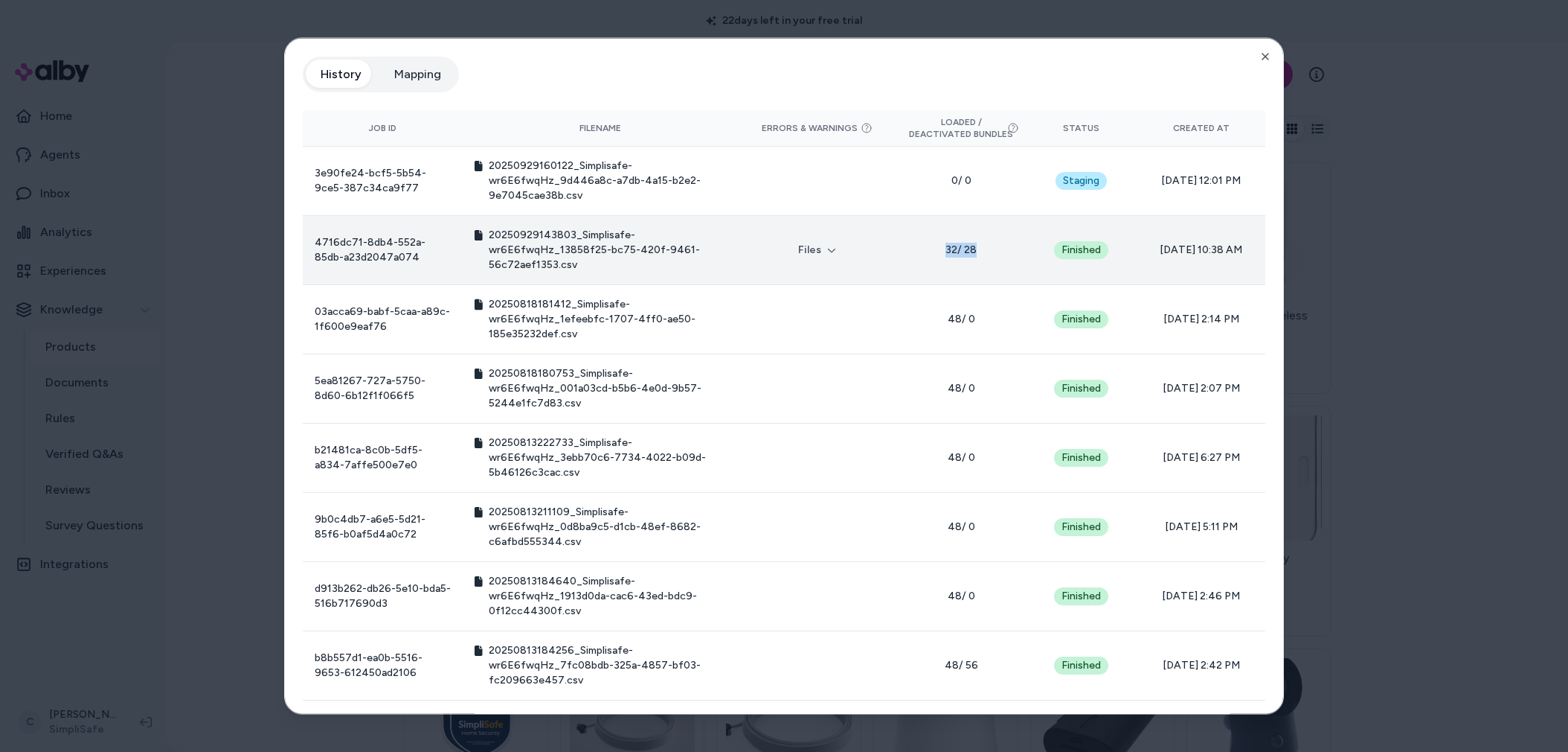
drag, startPoint x: 970, startPoint y: 255, endPoint x: 943, endPoint y: 255, distance: 27.0
click at [939, 255] on span "32 / 28" at bounding box center [961, 249] width 104 height 15
drag, startPoint x: 943, startPoint y: 255, endPoint x: 963, endPoint y: 273, distance: 26.9
click at [944, 256] on span "32 / 28" at bounding box center [961, 249] width 104 height 15
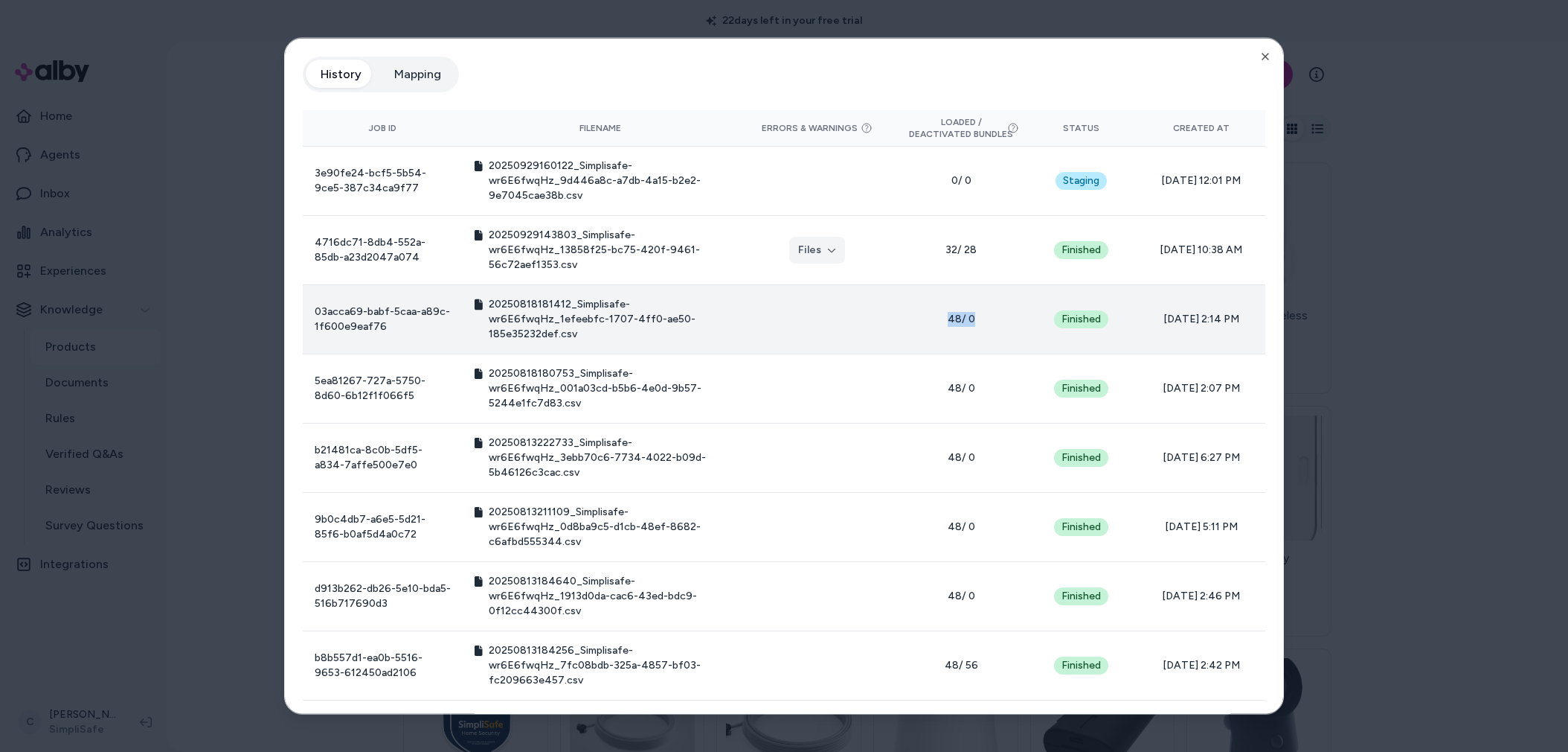
drag, startPoint x: 974, startPoint y: 346, endPoint x: 937, endPoint y: 318, distance: 46.4
click at [931, 319] on td "48 / 0" at bounding box center [961, 319] width 128 height 70
click at [939, 319] on span "48 / 0" at bounding box center [961, 318] width 104 height 15
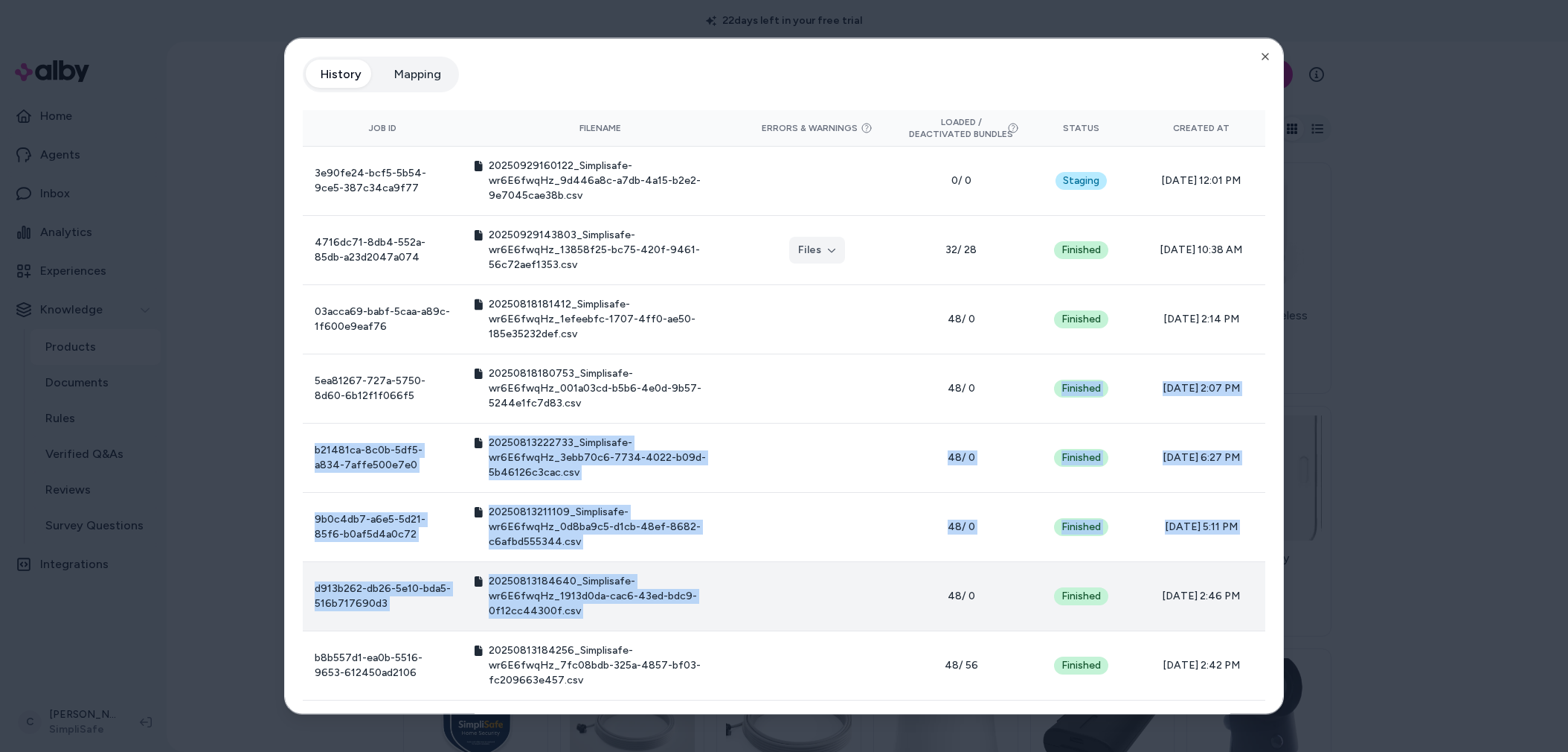
drag, startPoint x: 980, startPoint y: 429, endPoint x: 995, endPoint y: 580, distance: 151.7
click at [995, 580] on tbody "3e90fe24-bcf5-5b54-9ce5-387c34ca9f77 20250929160122_Simplisafe-wr6E6fwqHz_9d446…" at bounding box center [784, 595] width 963 height 900
click at [996, 581] on td "48 / 0" at bounding box center [961, 596] width 128 height 70
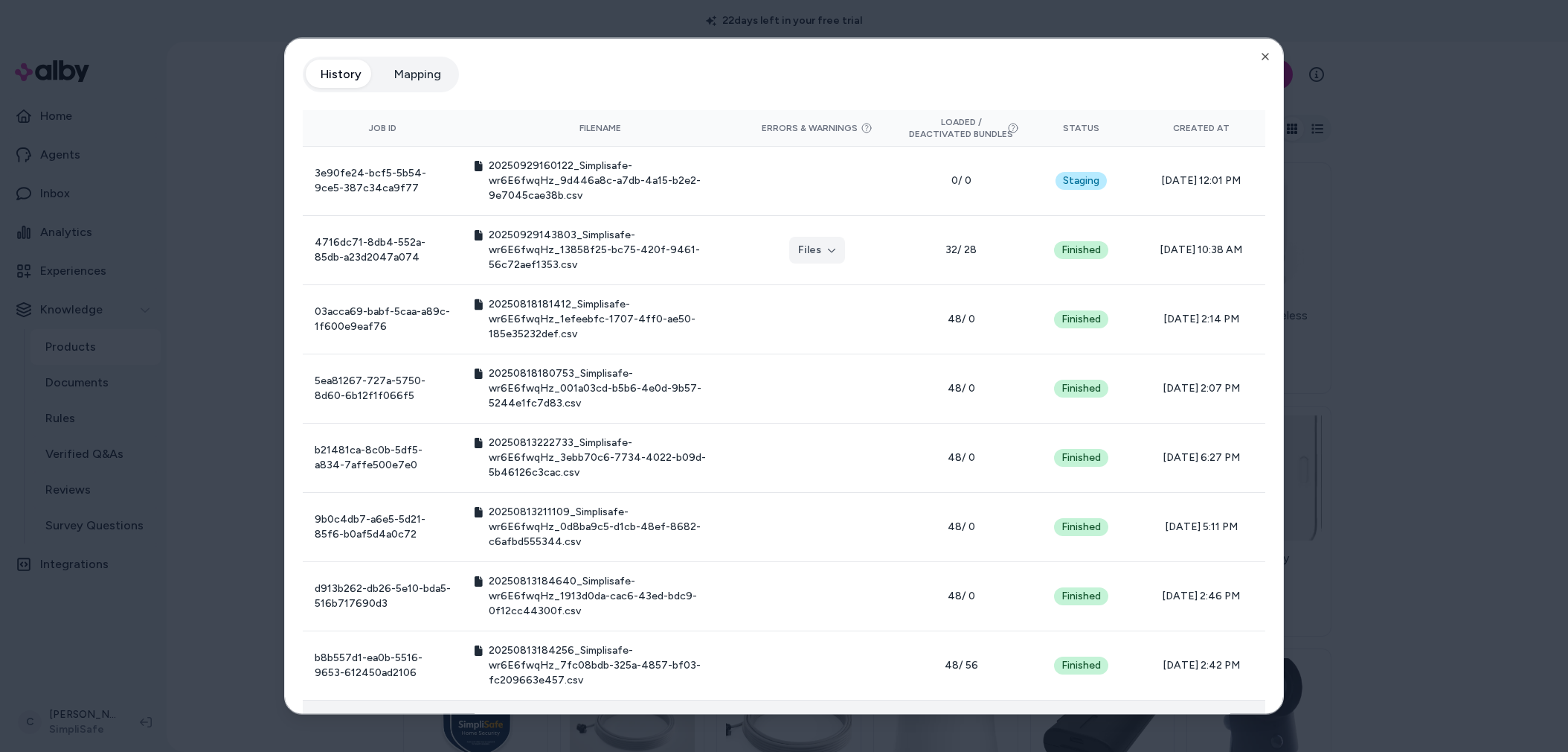
scroll to position [145, 0]
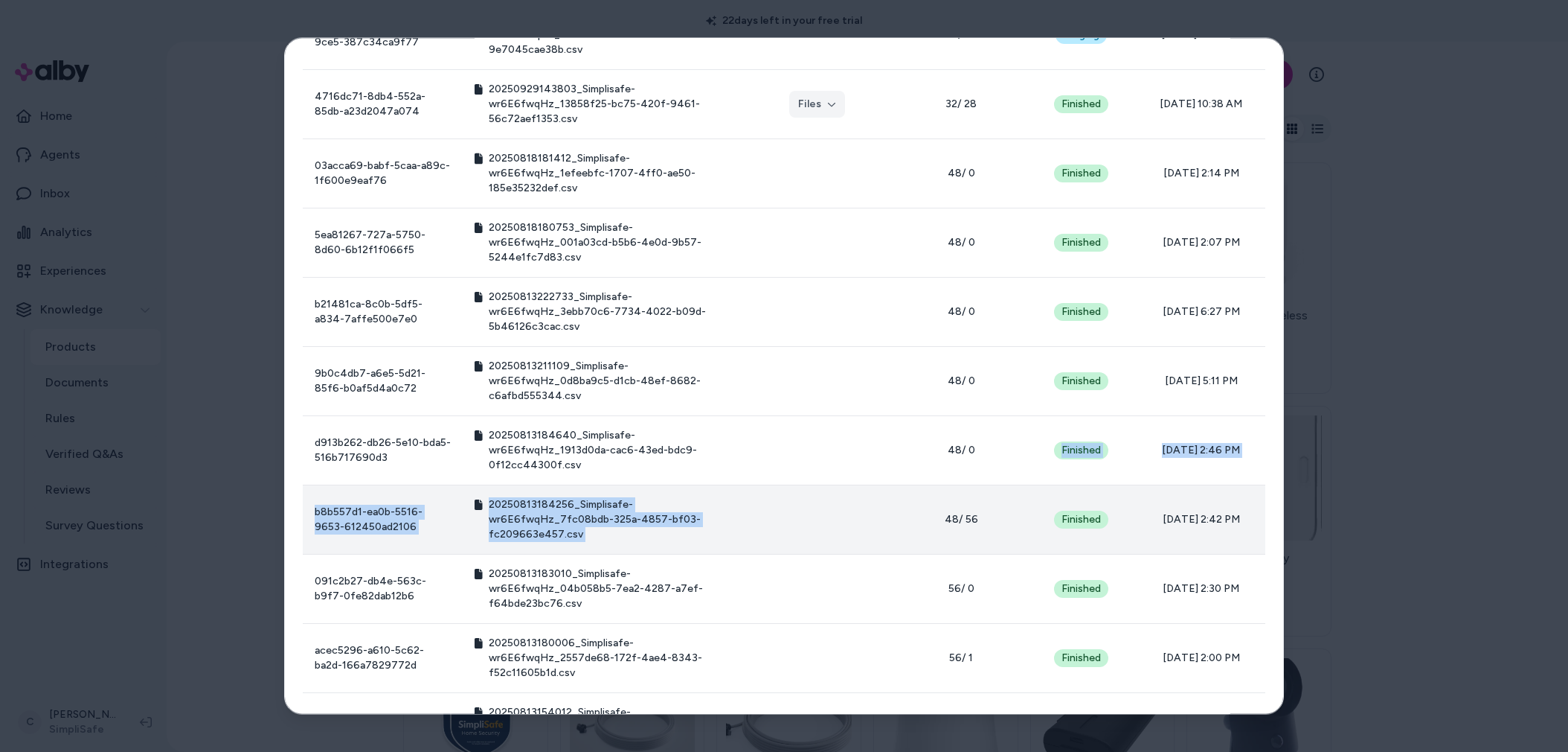
drag, startPoint x: 972, startPoint y: 486, endPoint x: 979, endPoint y: 497, distance: 13.0
click at [973, 487] on tbody "3e90fe24-bcf5-5b54-9ce5-387c34ca9f77 20250929160122_Simplisafe-wr6E6fwqHz_9d446…" at bounding box center [784, 451] width 963 height 900
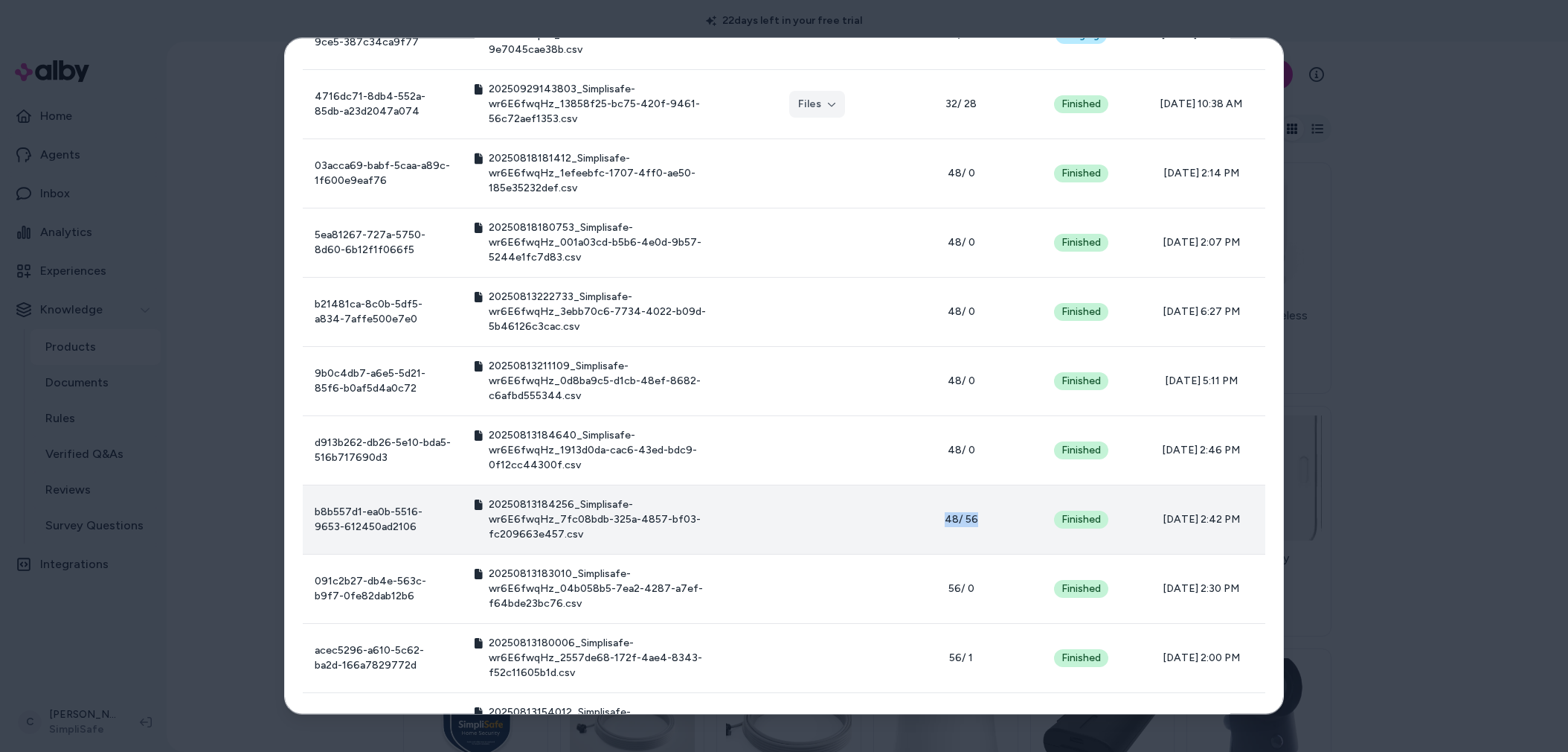
drag, startPoint x: 974, startPoint y: 506, endPoint x: 929, endPoint y: 504, distance: 45.0
click at [918, 498] on td "48 / 56" at bounding box center [961, 520] width 128 height 70
click at [931, 507] on td "48 / 56" at bounding box center [961, 520] width 128 height 70
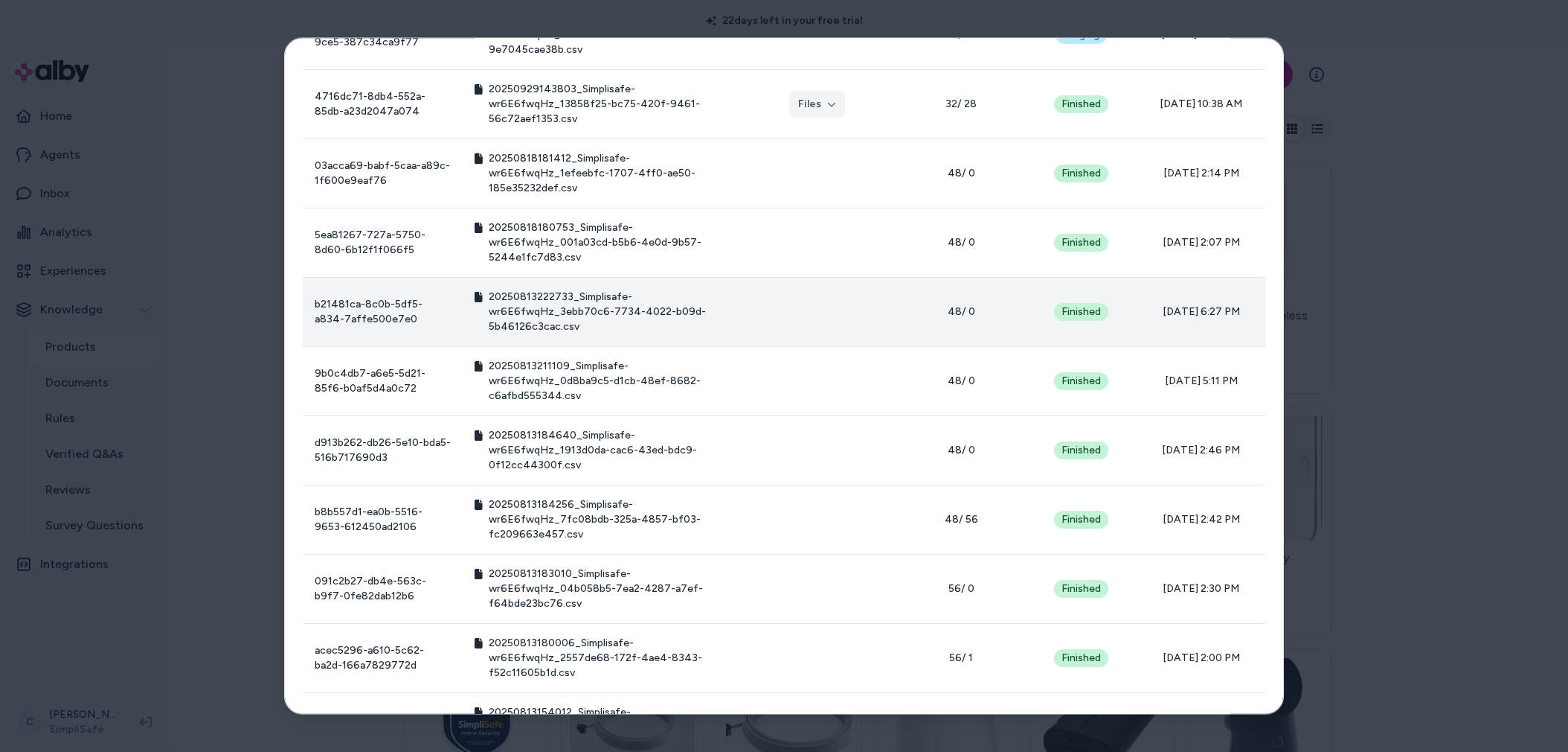
scroll to position [0, 0]
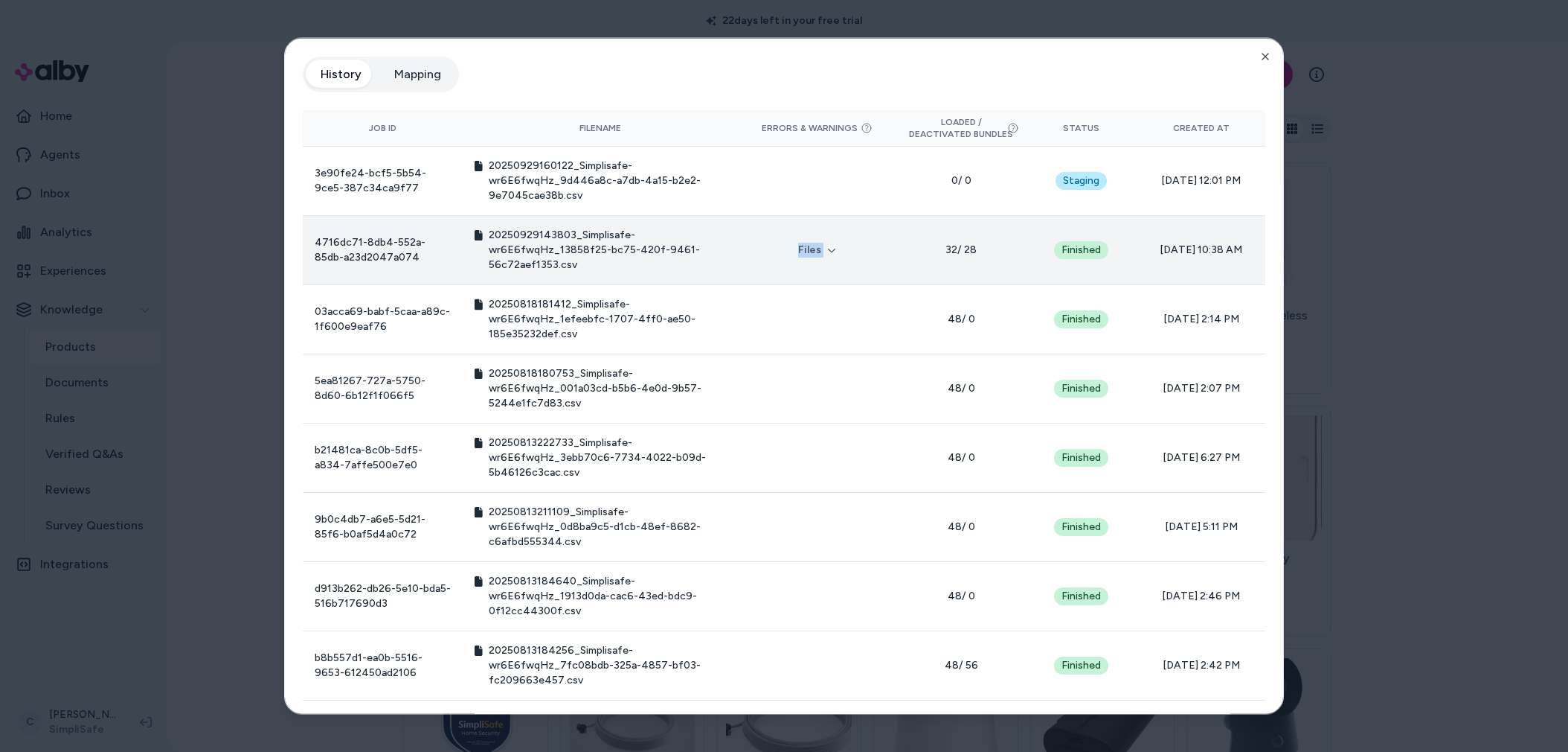
drag, startPoint x: 1010, startPoint y: 241, endPoint x: 846, endPoint y: 230, distance: 164.4
click at [846, 230] on tr "4716dc71-8db4-552a-85db-a23d2047a074 20250929143803_Simplisafe-wr6E6fwqHz_13858…" at bounding box center [784, 250] width 963 height 70
drag, startPoint x: 940, startPoint y: 240, endPoint x: 979, endPoint y: 253, distance: 41.1
click at [949, 244] on td "32 / 28" at bounding box center [961, 250] width 128 height 70
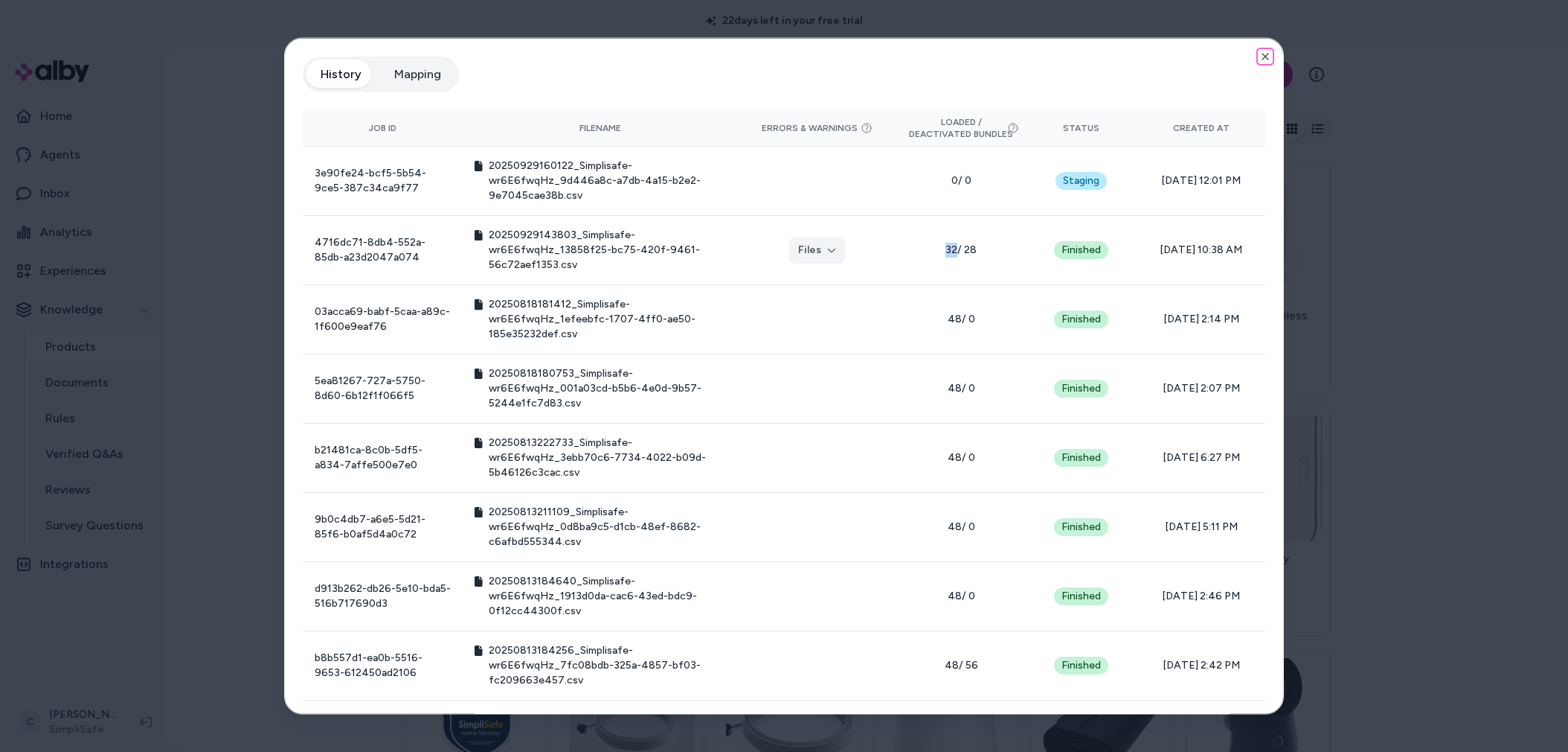
drag, startPoint x: 1261, startPoint y: 55, endPoint x: 1272, endPoint y: 62, distance: 13.0
click at [1261, 54] on icon "button" at bounding box center [1265, 56] width 12 height 12
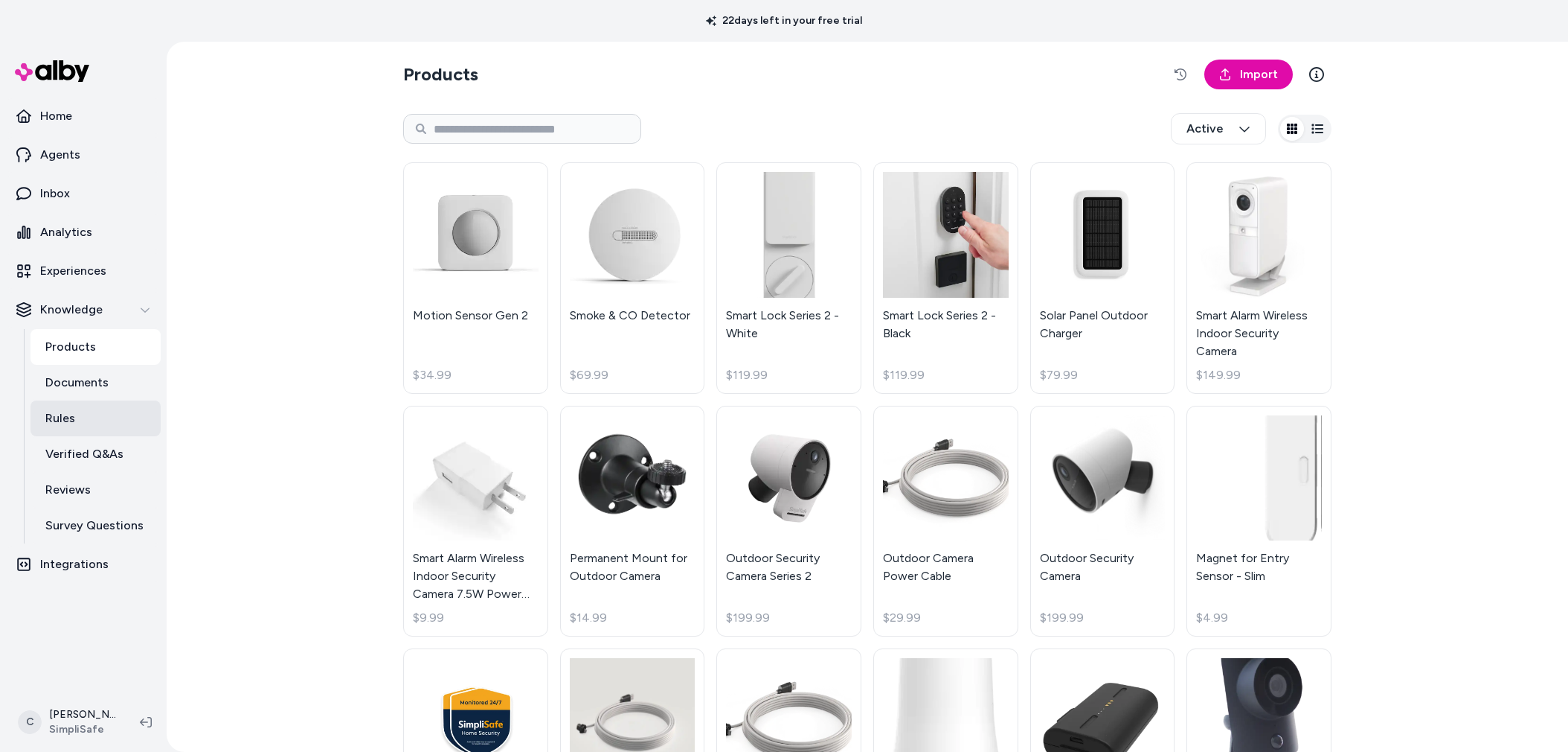
click at [85, 414] on link "Rules" at bounding box center [96, 418] width 130 height 36
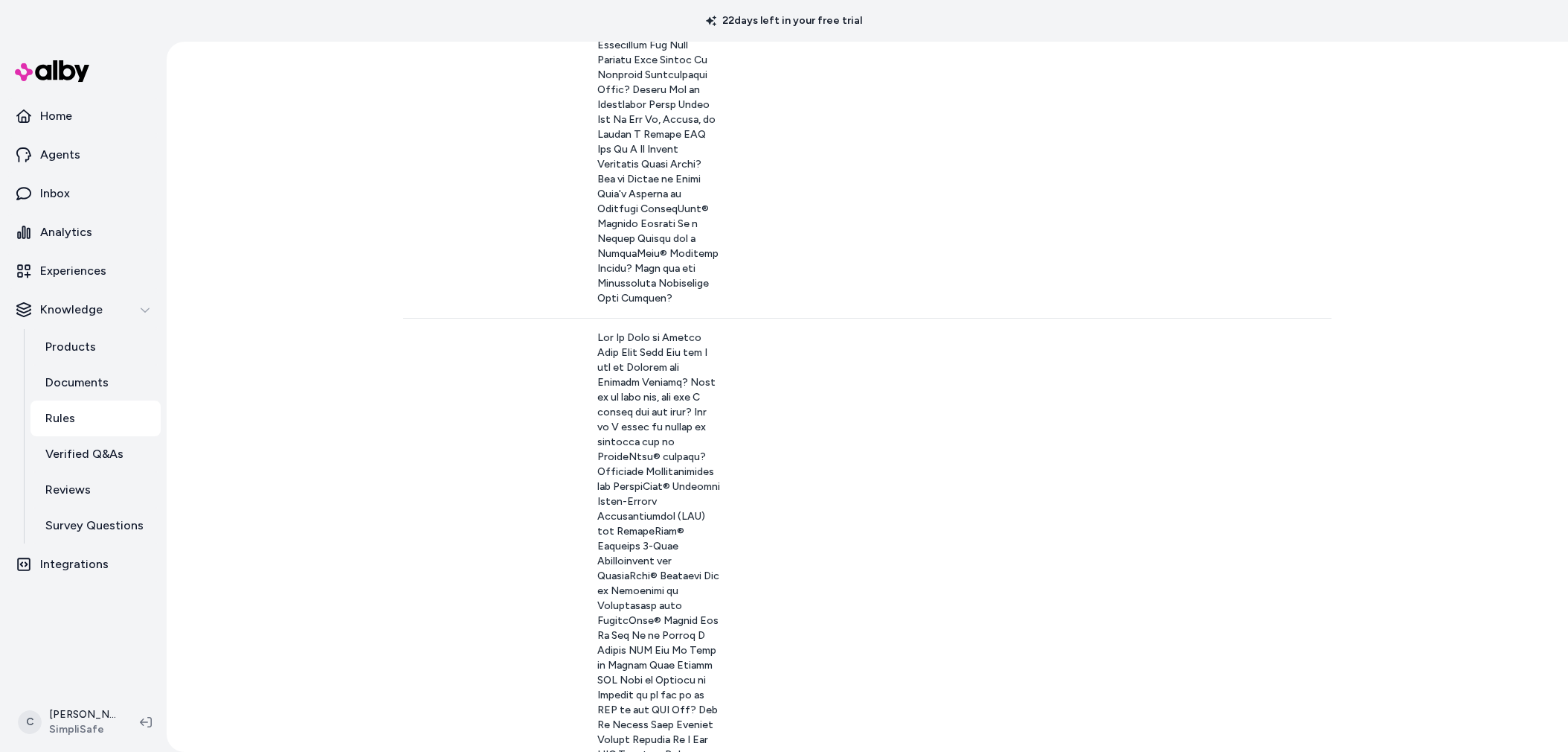
scroll to position [4817, 0]
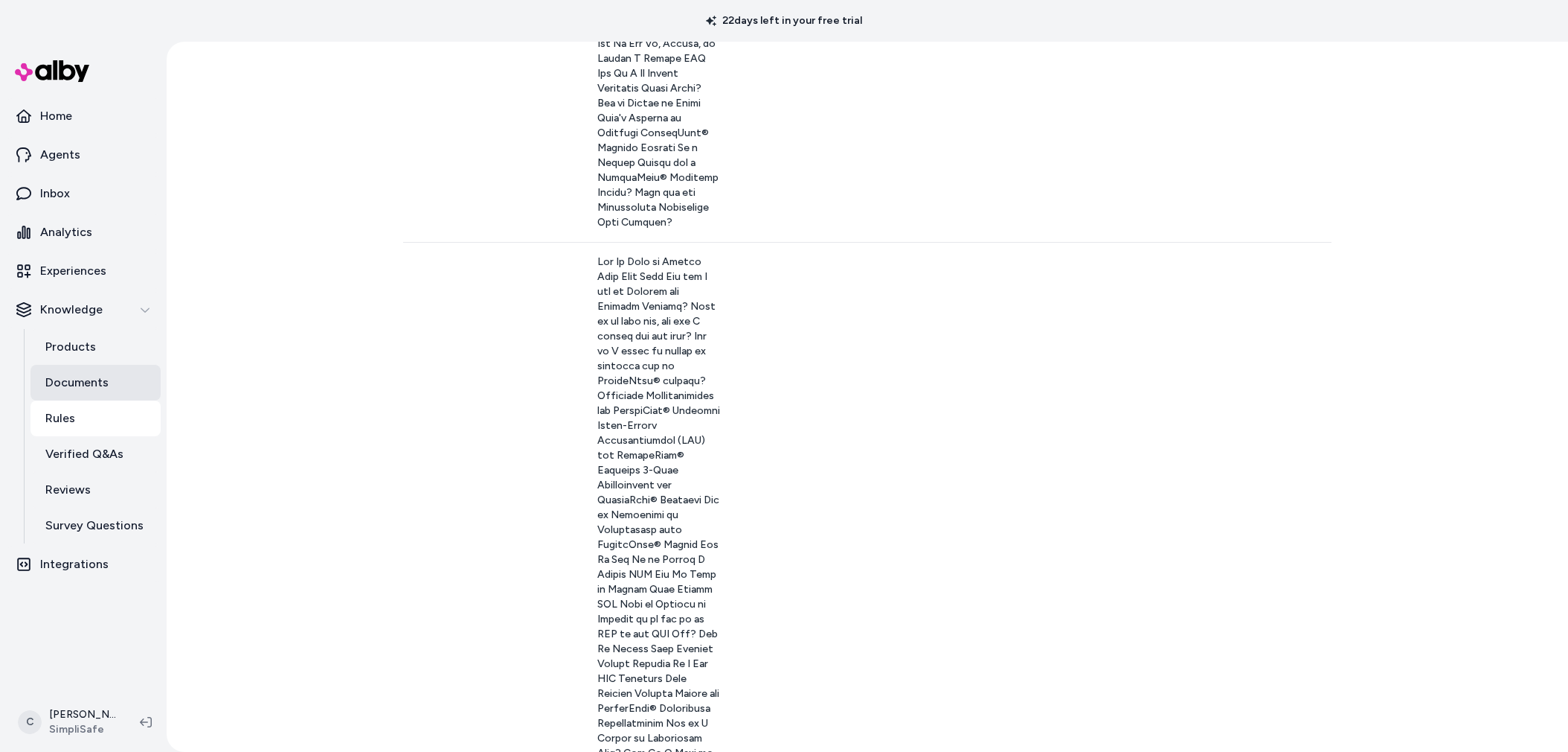
click at [99, 385] on p "Documents" at bounding box center [77, 383] width 63 height 18
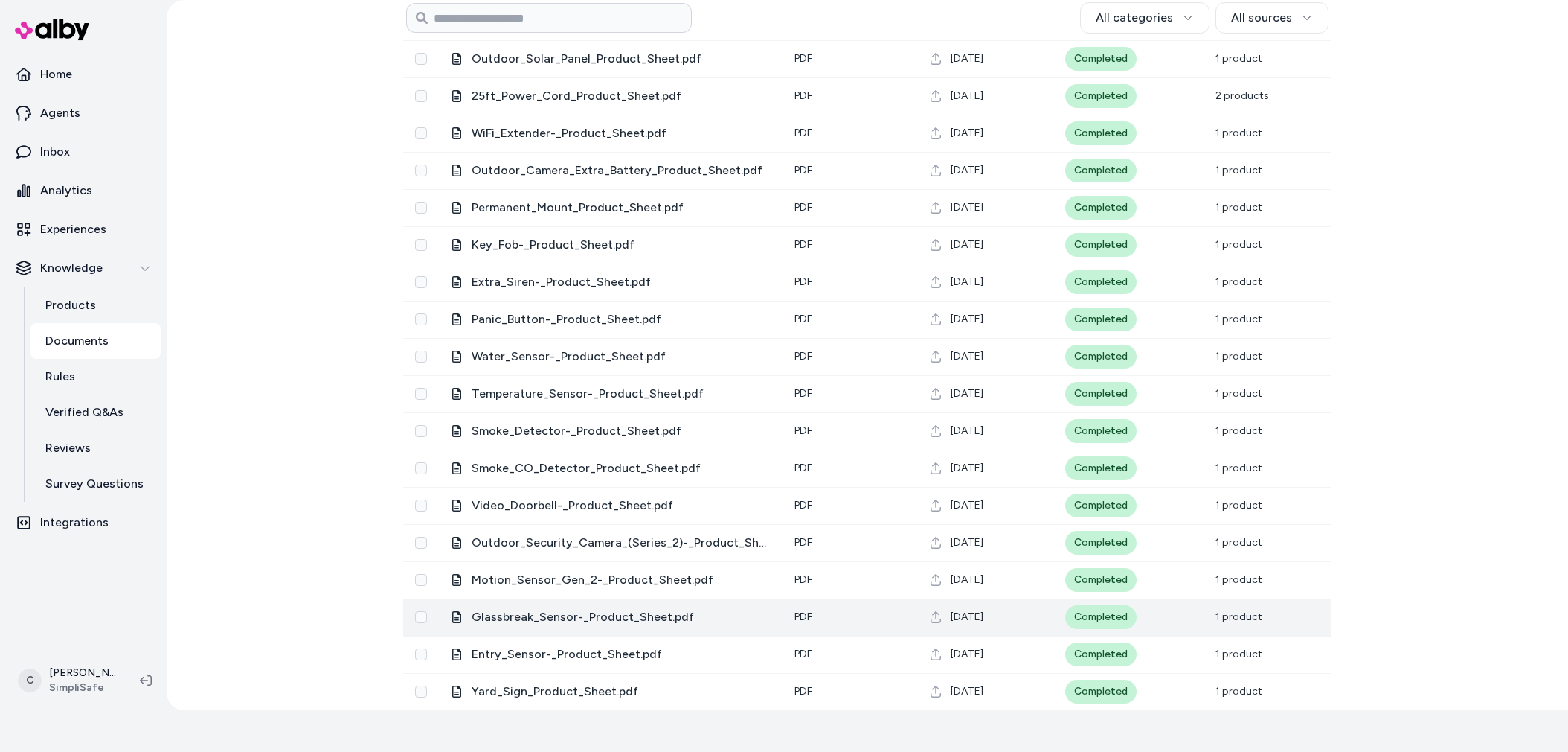
scroll to position [722, 0]
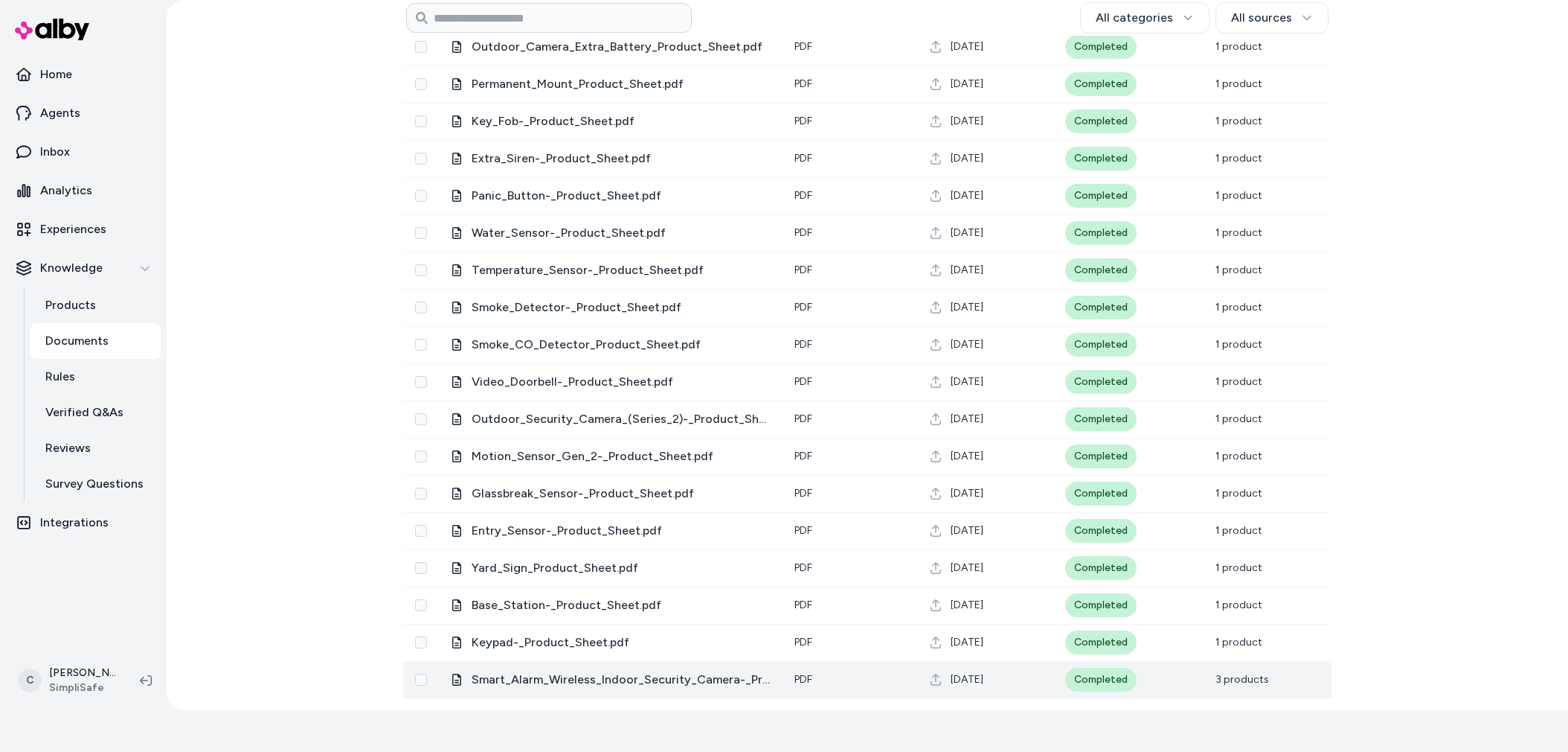
click at [1241, 678] on span "3 products" at bounding box center [1242, 679] width 54 height 13
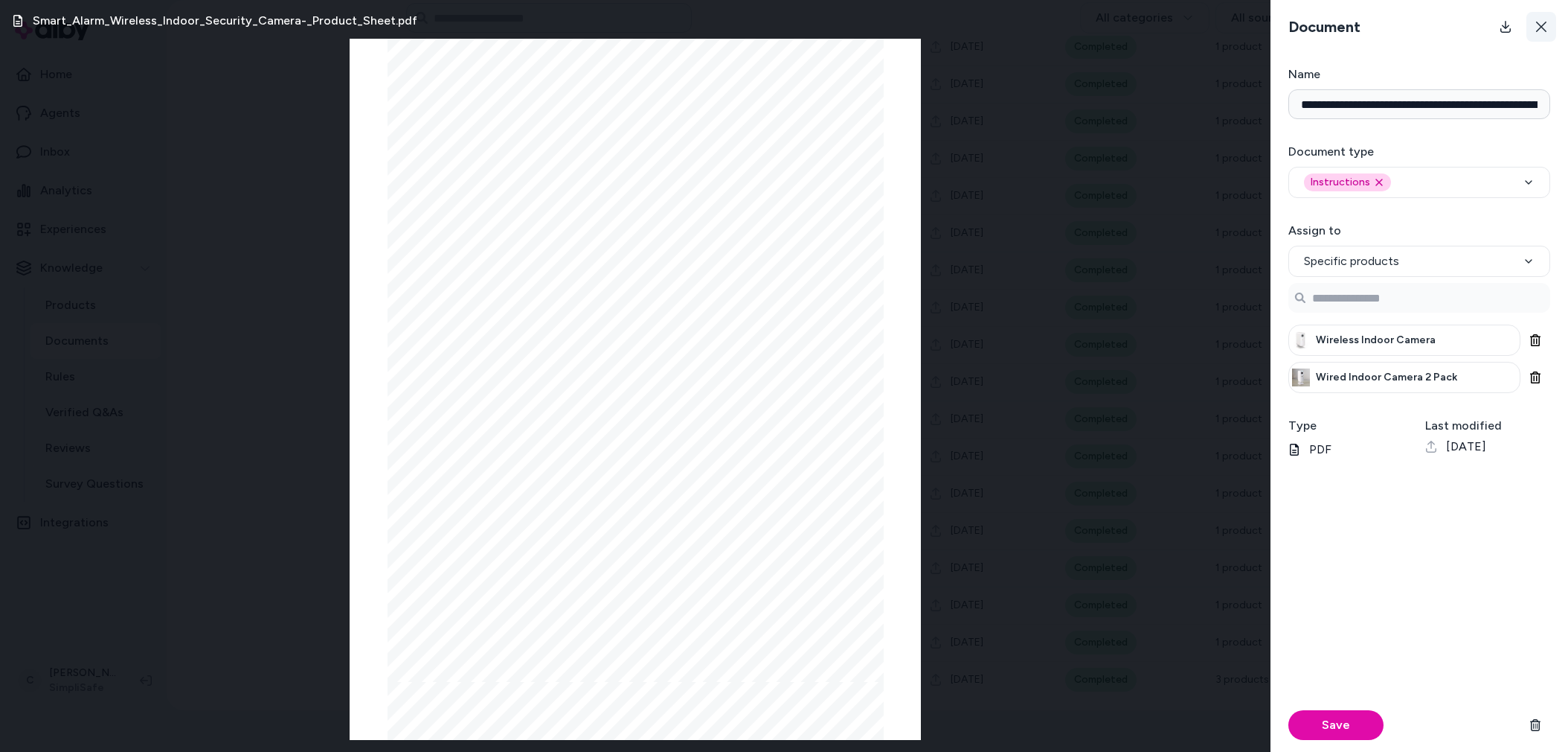
click at [1543, 25] on icon at bounding box center [1541, 26] width 10 height 10
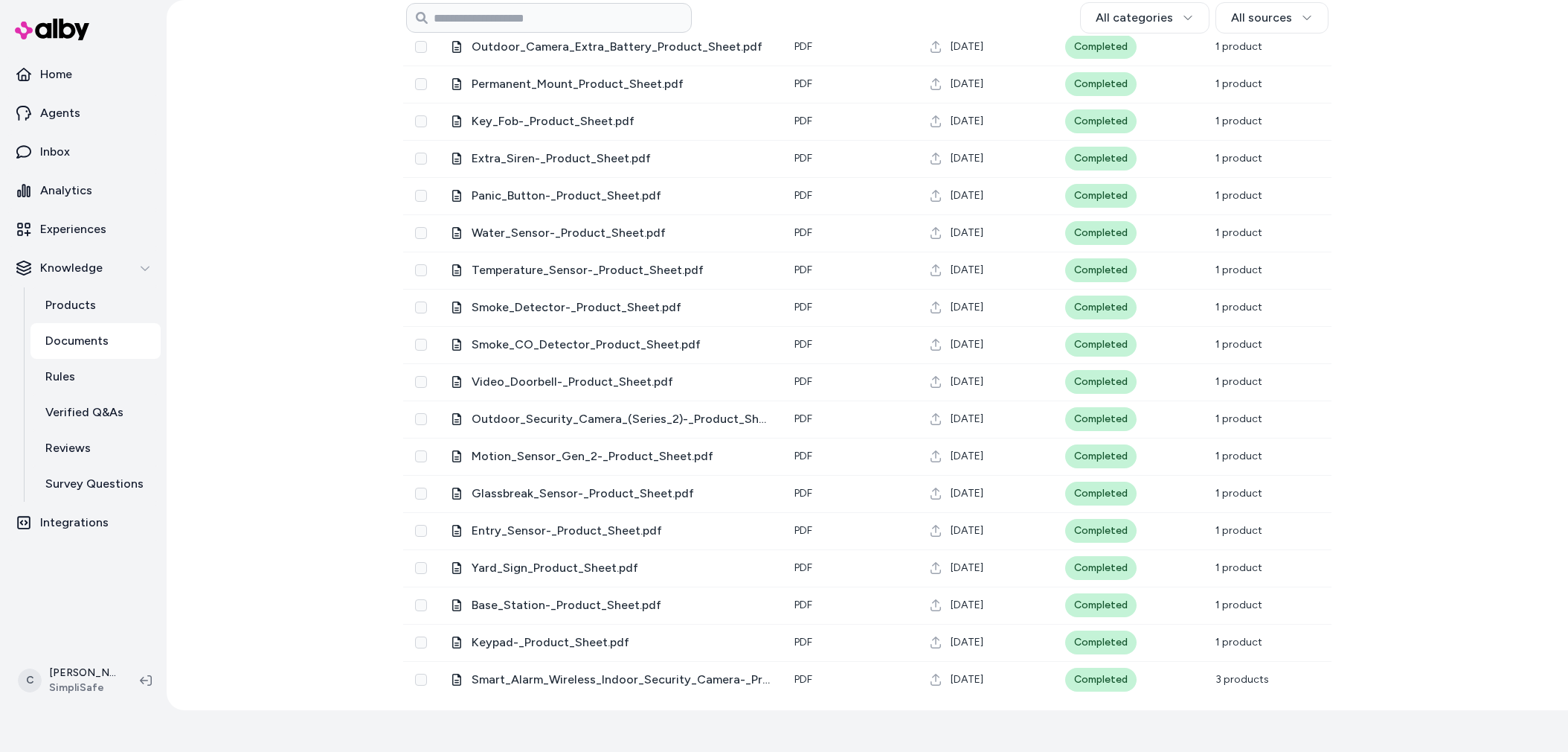
scroll to position [168, 0]
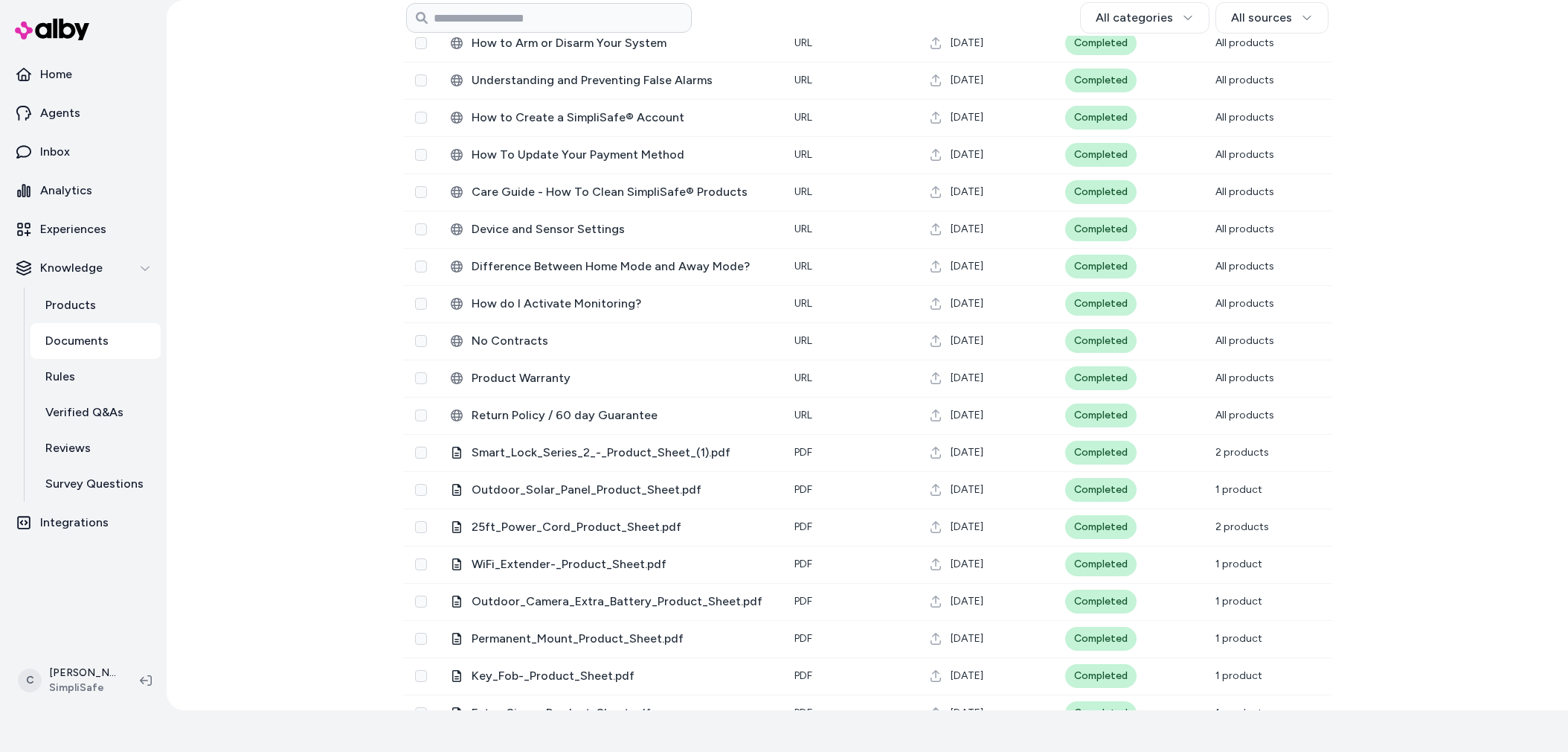
click at [296, 432] on div "Documents Add Documents All categories All sources 0 Selected Edit Name Type Up…" at bounding box center [867, 355] width 1401 height 710
